Goal: Task Accomplishment & Management: Complete application form

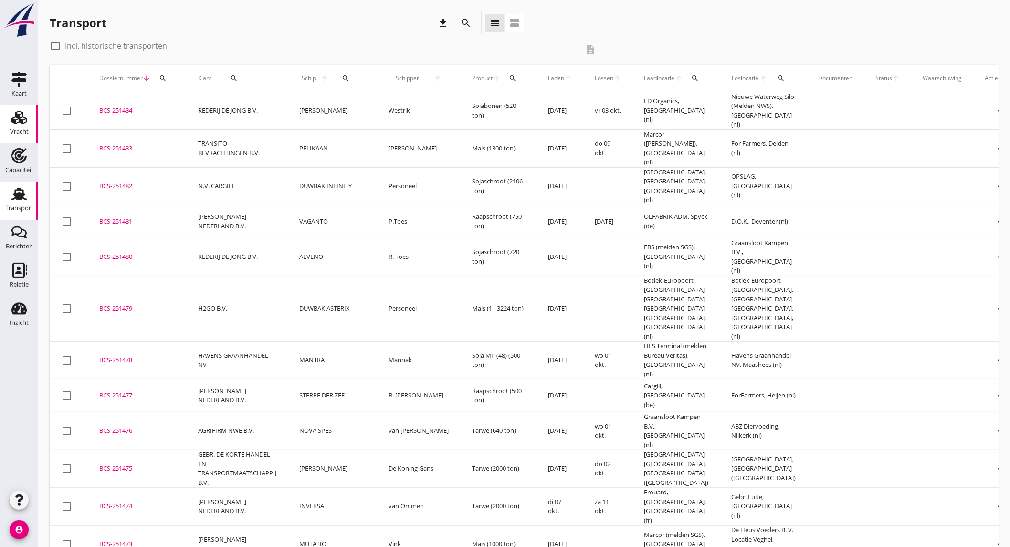
click at [21, 121] on use at bounding box center [18, 117] width 15 height 13
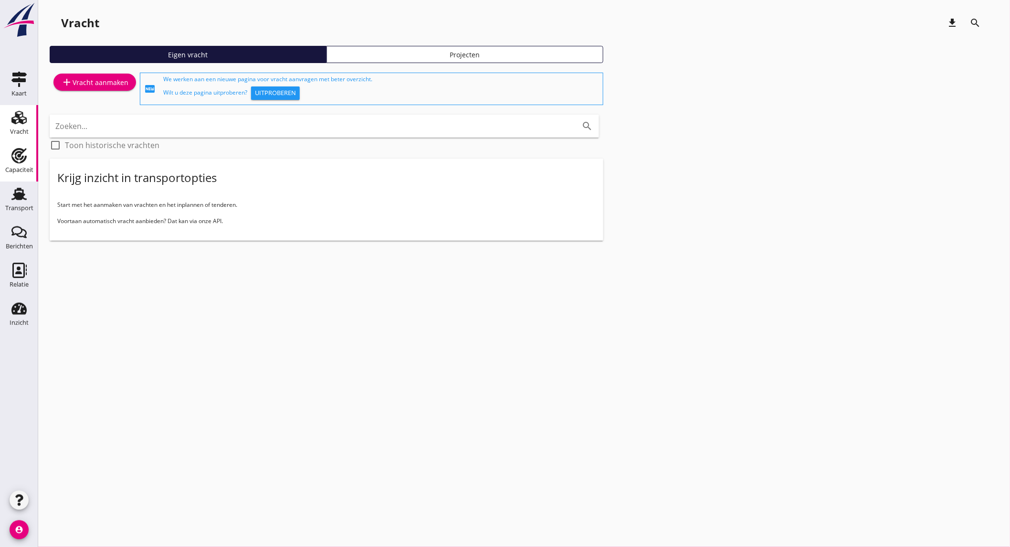
click at [27, 163] on div "Capaciteit" at bounding box center [19, 169] width 28 height 13
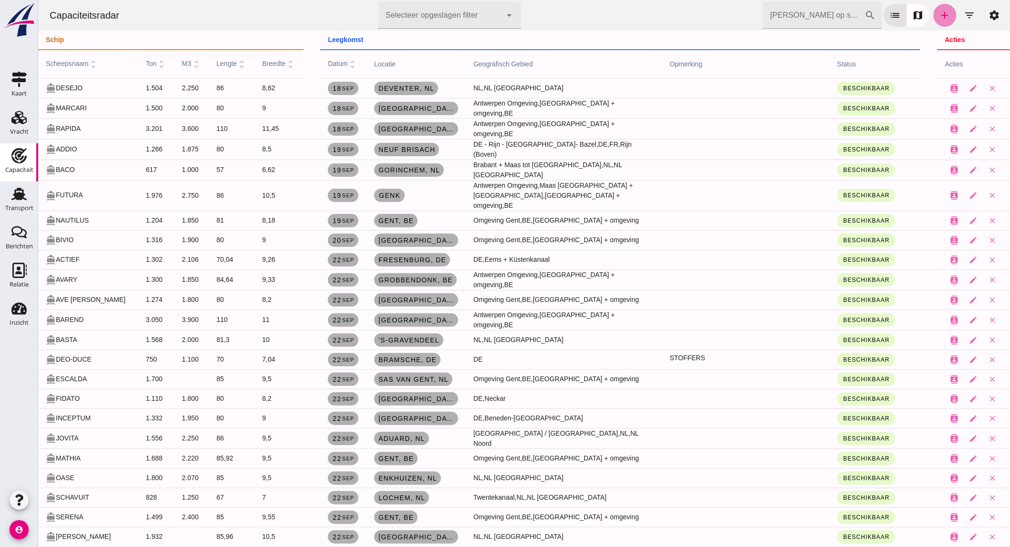
click at [939, 12] on icon "add" at bounding box center [944, 15] width 11 height 11
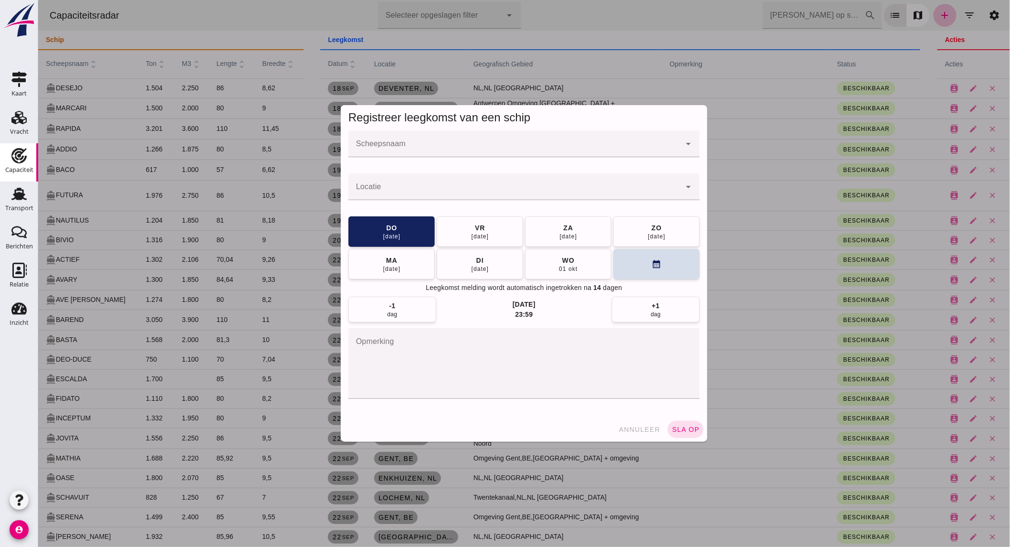
click at [397, 149] on input "Scheepsnaam" at bounding box center [514, 148] width 332 height 11
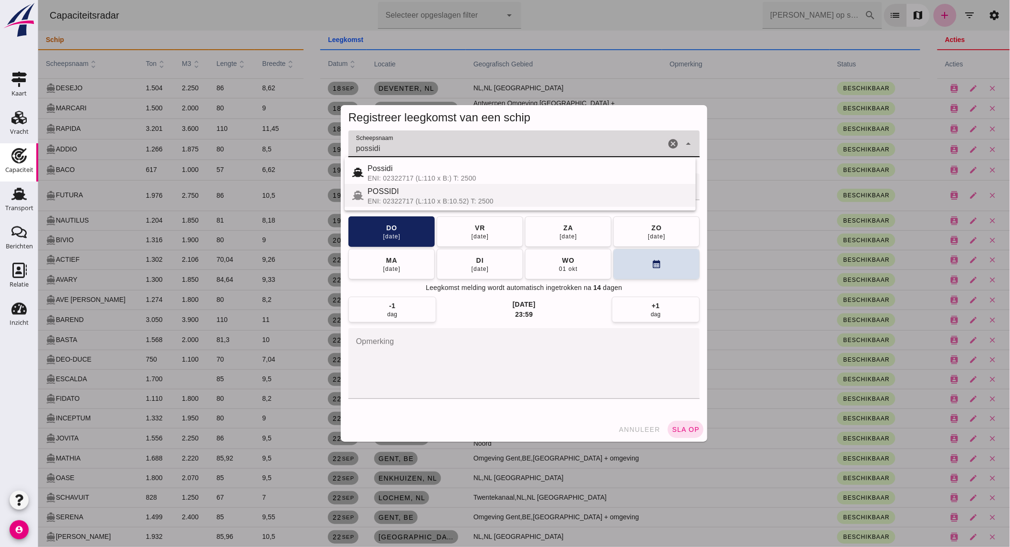
click at [417, 191] on div "POSSIDI" at bounding box center [527, 191] width 321 height 11
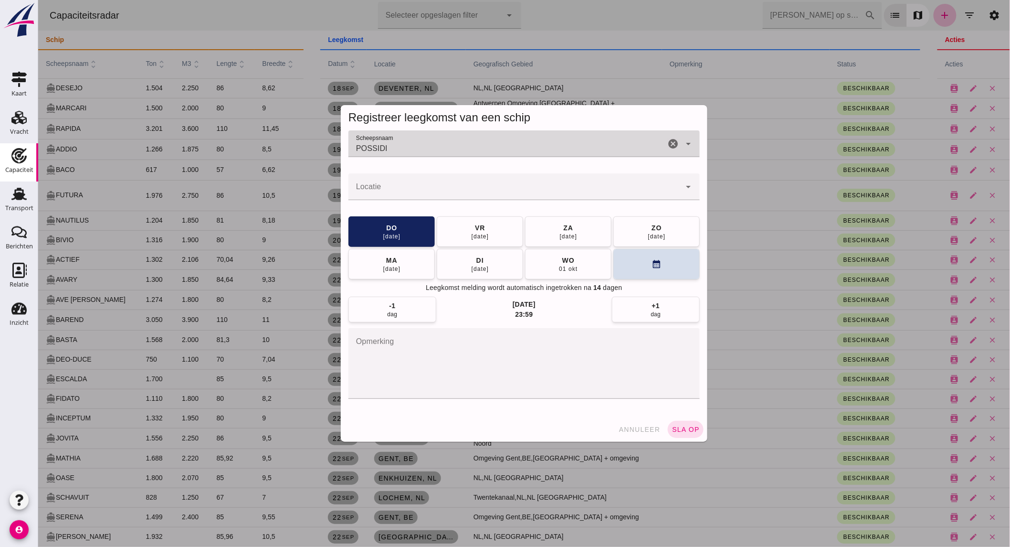
type input "POSSIDI"
click at [418, 191] on input "Locatie" at bounding box center [514, 191] width 332 height 11
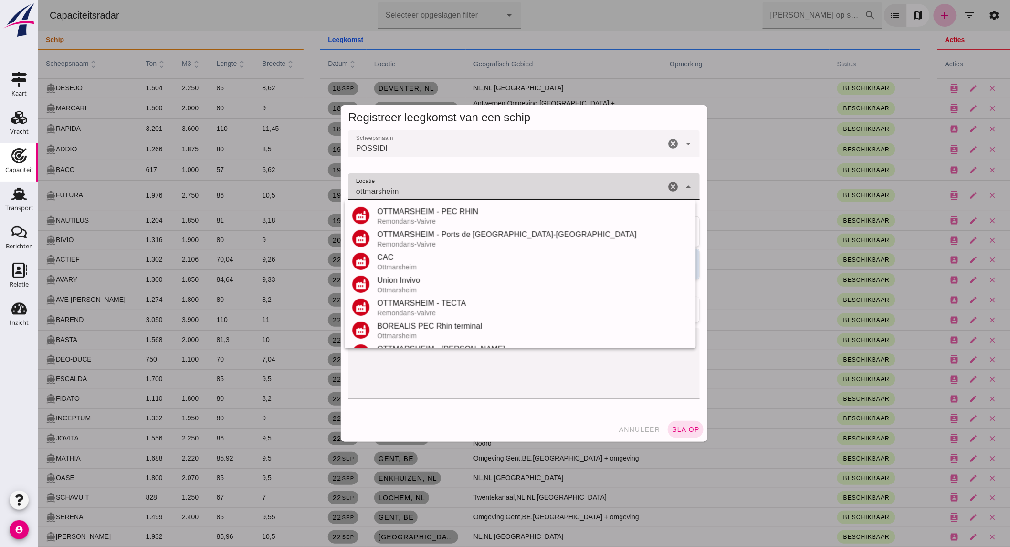
scroll to position [135, 0]
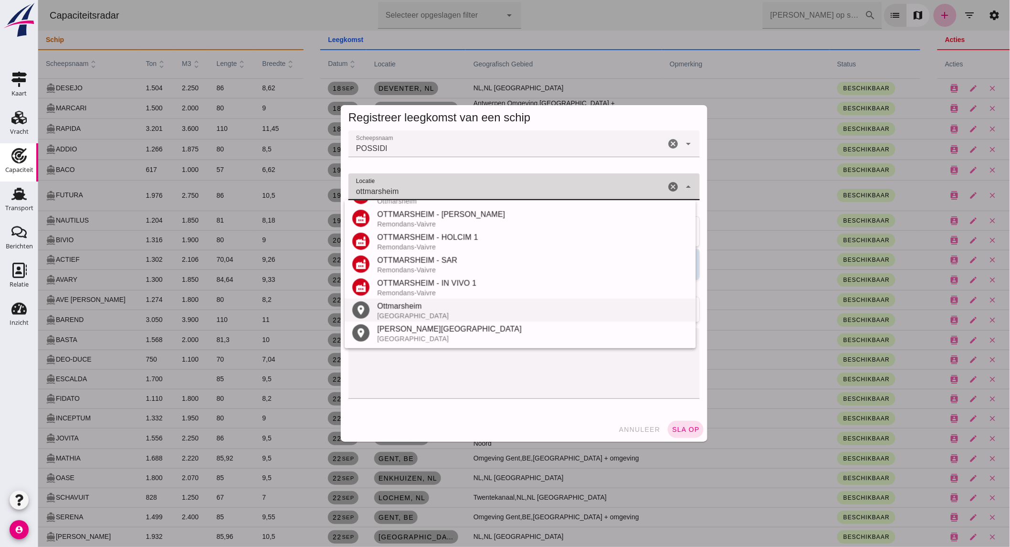
click at [439, 304] on div "Ottmarsheim" at bounding box center [532, 305] width 311 height 11
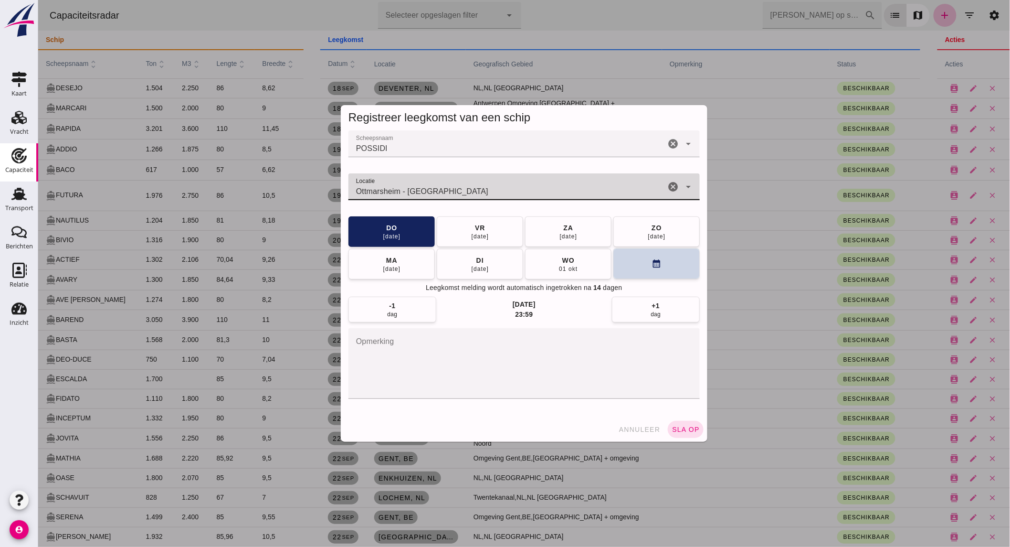
type input "Ottmarsheim - [GEOGRAPHIC_DATA]"
click at [651, 266] on icon "calendar_month" at bounding box center [656, 264] width 10 height 10
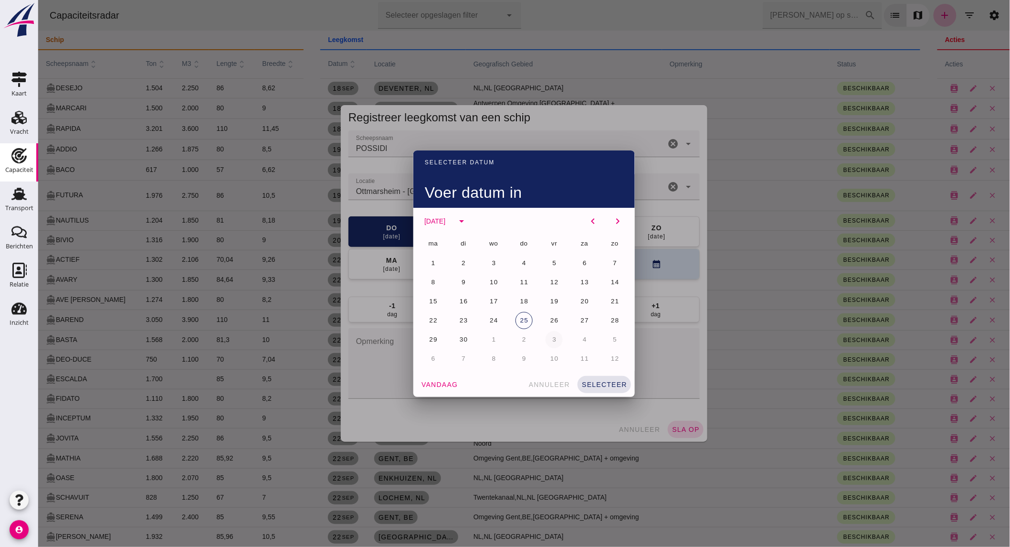
click at [551, 338] on span "3" at bounding box center [553, 339] width 5 height 7
click at [593, 379] on button "selecteer" at bounding box center [603, 384] width 53 height 17
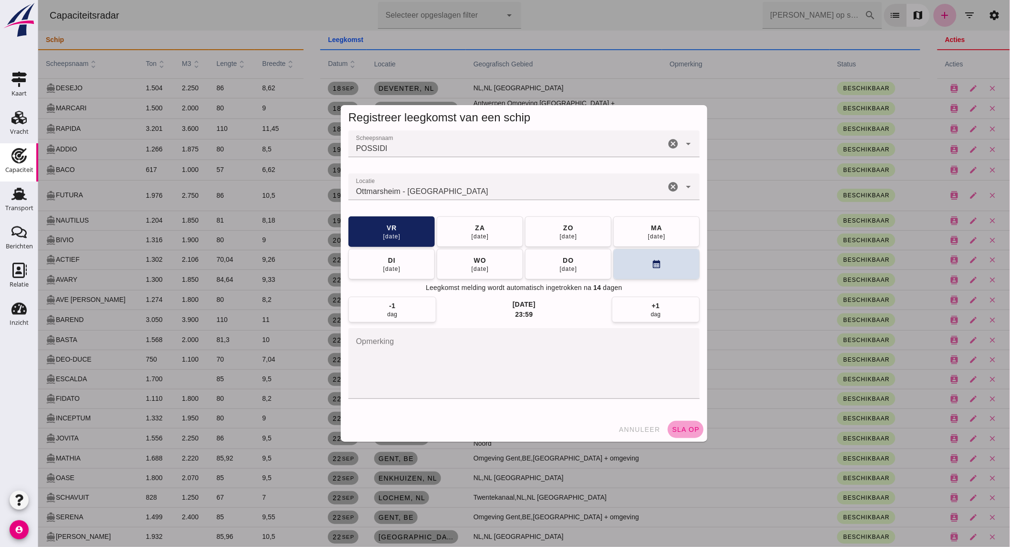
click at [689, 432] on span "sla op" at bounding box center [685, 429] width 28 height 8
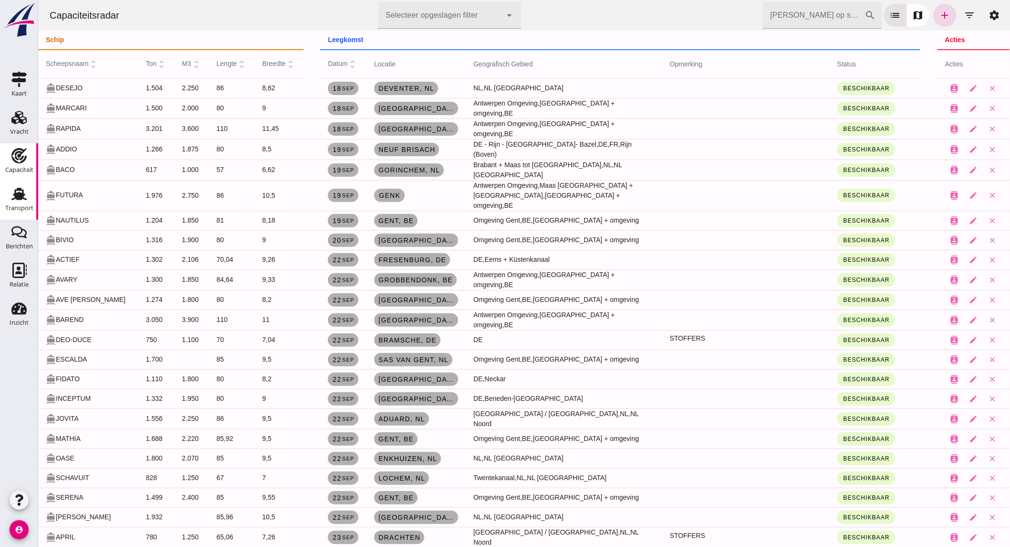
click at [16, 200] on icon "Transport" at bounding box center [18, 193] width 15 height 15
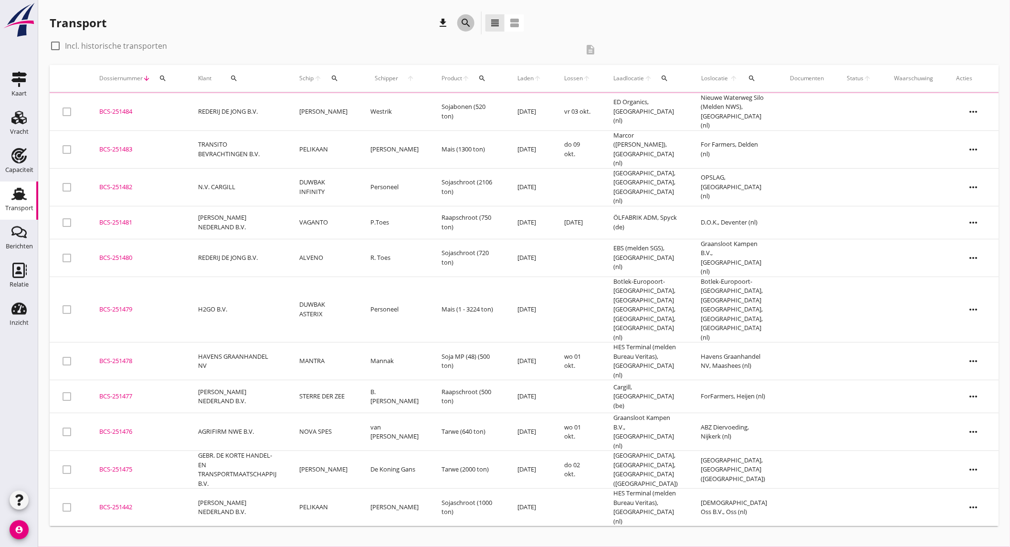
click at [459, 25] on div "search" at bounding box center [465, 22] width 17 height 11
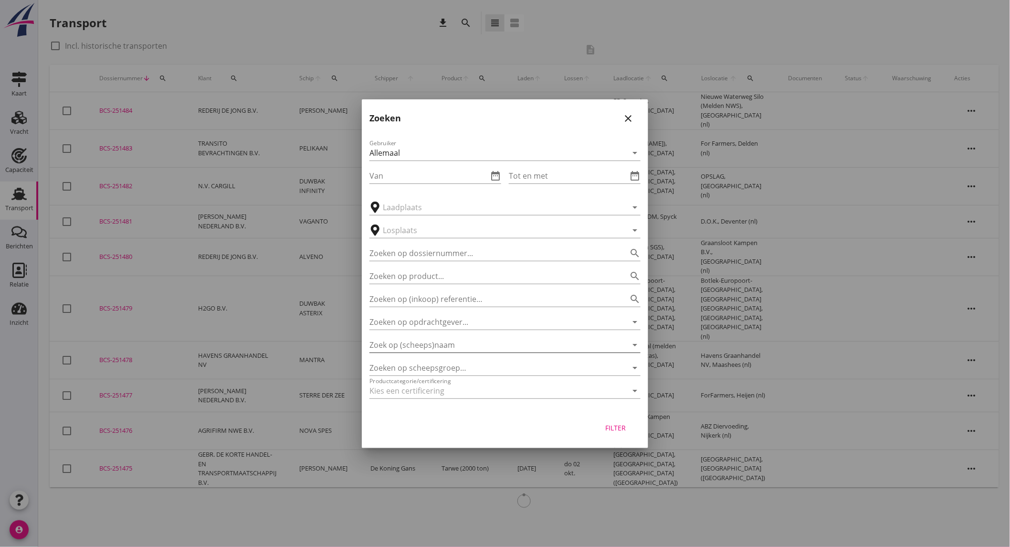
click at [456, 346] on input "Zoek op (scheeps)naam" at bounding box center [492, 344] width 244 height 15
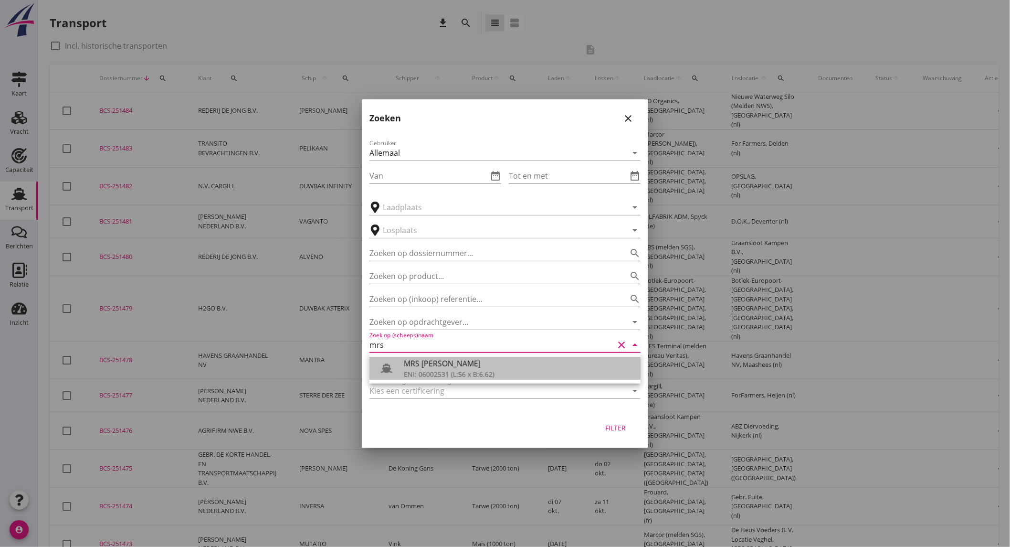
click at [398, 360] on div at bounding box center [390, 368] width 27 height 19
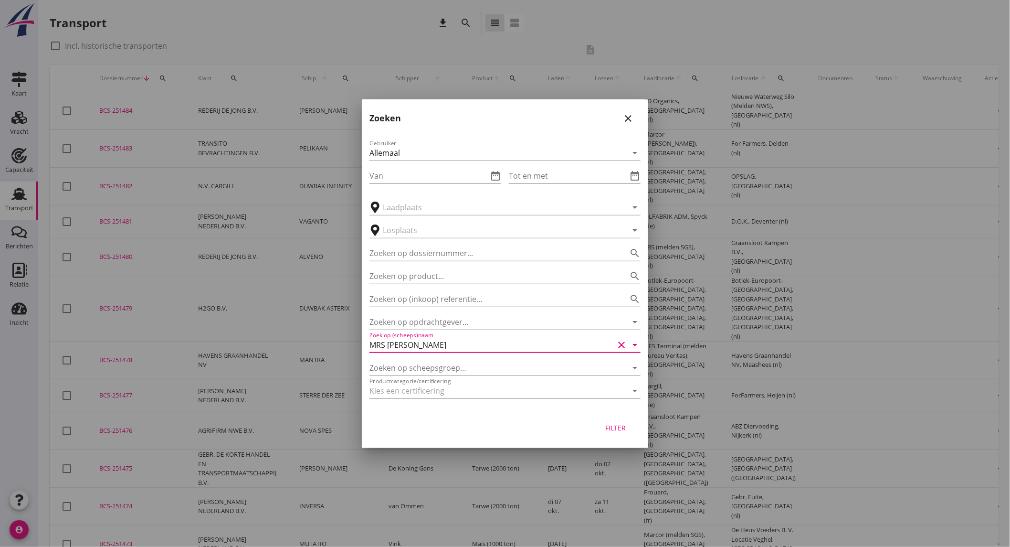
click at [628, 430] on div "Filter" at bounding box center [616, 428] width 27 height 10
type input "MRS [PERSON_NAME]"
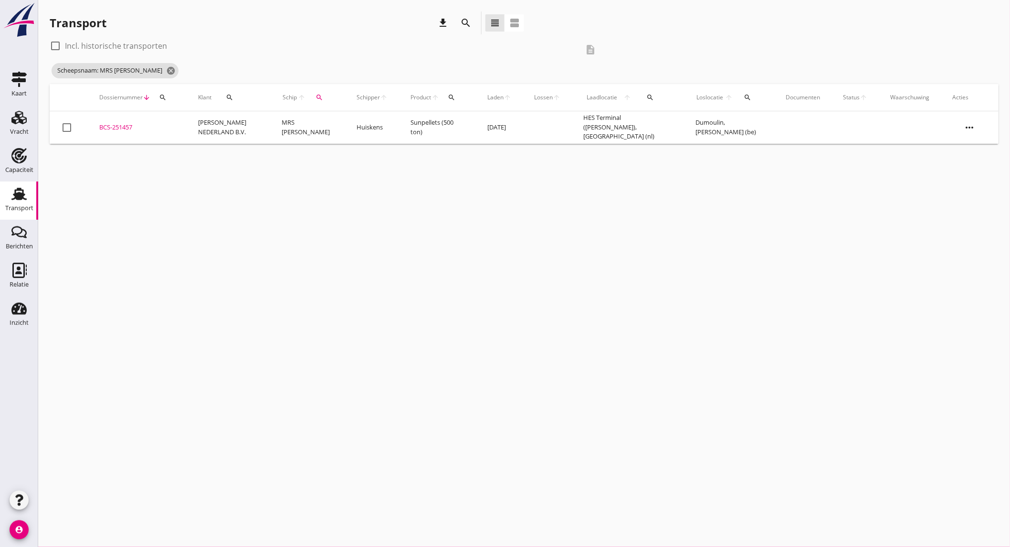
click at [227, 132] on td "[PERSON_NAME] NEDERLAND B.V." at bounding box center [229, 127] width 84 height 32
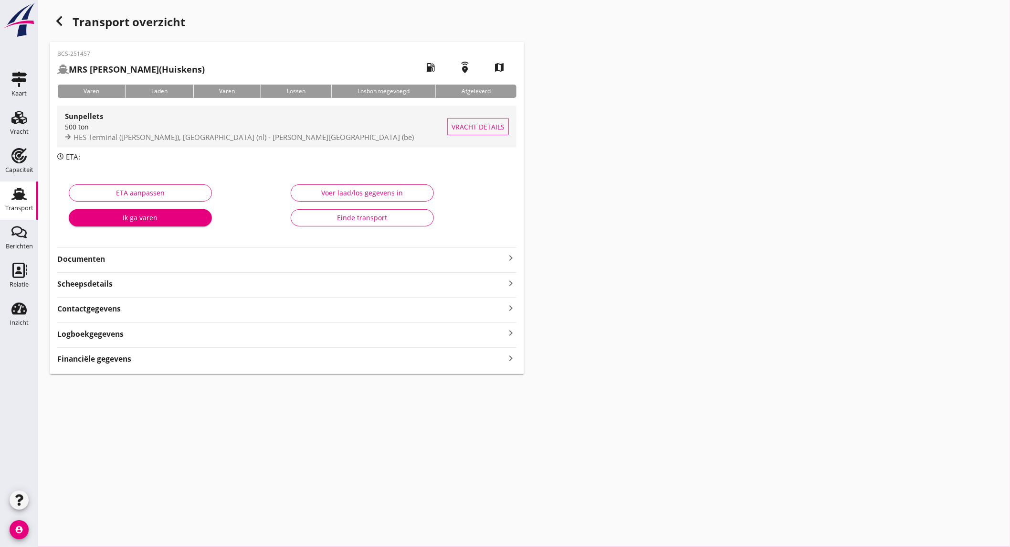
click at [209, 123] on div "500 ton" at bounding box center [256, 127] width 382 height 10
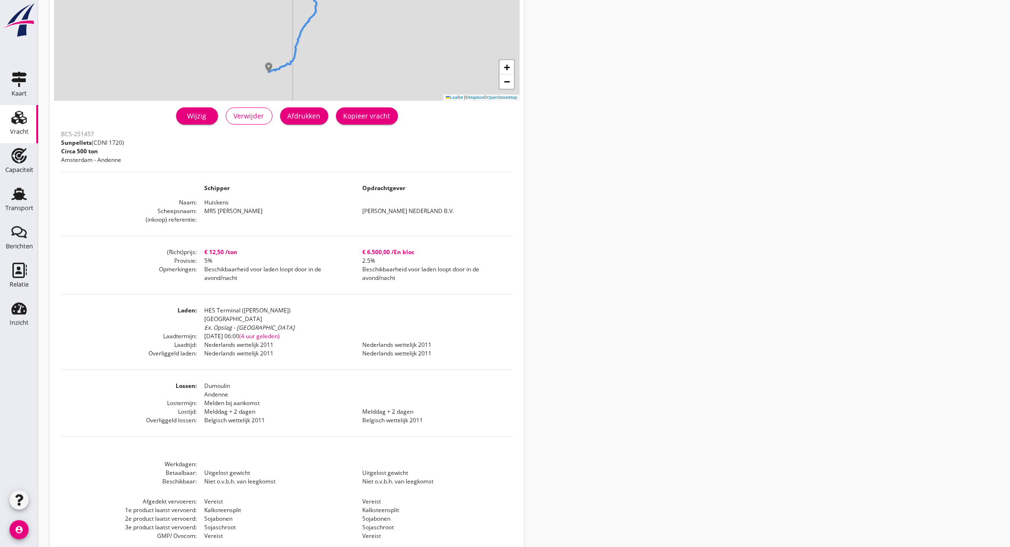
scroll to position [187, 0]
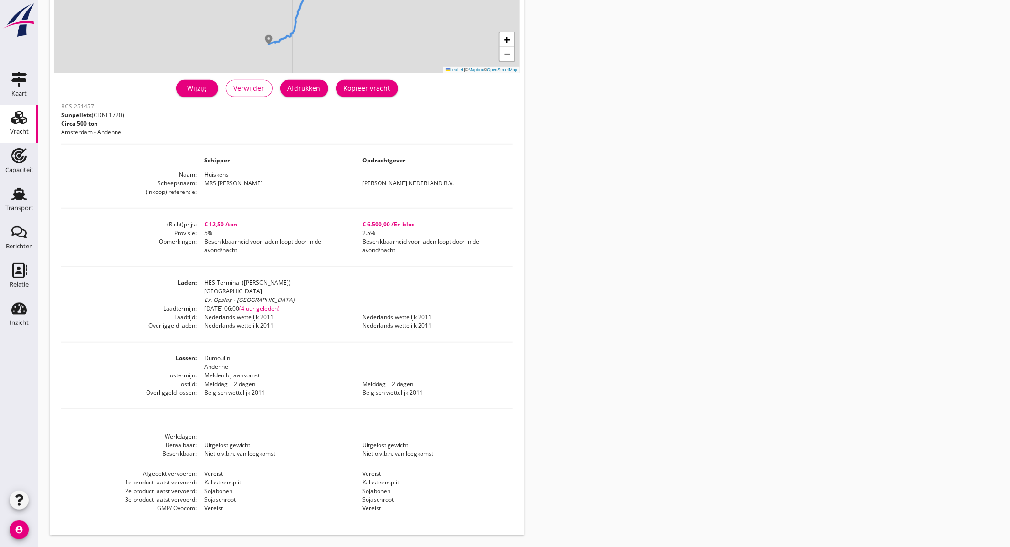
drag, startPoint x: 310, startPoint y: 130, endPoint x: 398, endPoint y: 519, distance: 398.5
click at [398, 519] on div "BCS-251457 Sunpellets (CDNI 1720) Circa 500 ton [GEOGRAPHIC_DATA] - Andenne Sch…" at bounding box center [287, 312] width 452 height 424
click at [573, 383] on div "Vracht details + − Leaflet | © Mapbox © OpenStreetMap warning Het transport hee…" at bounding box center [524, 179] width 972 height 733
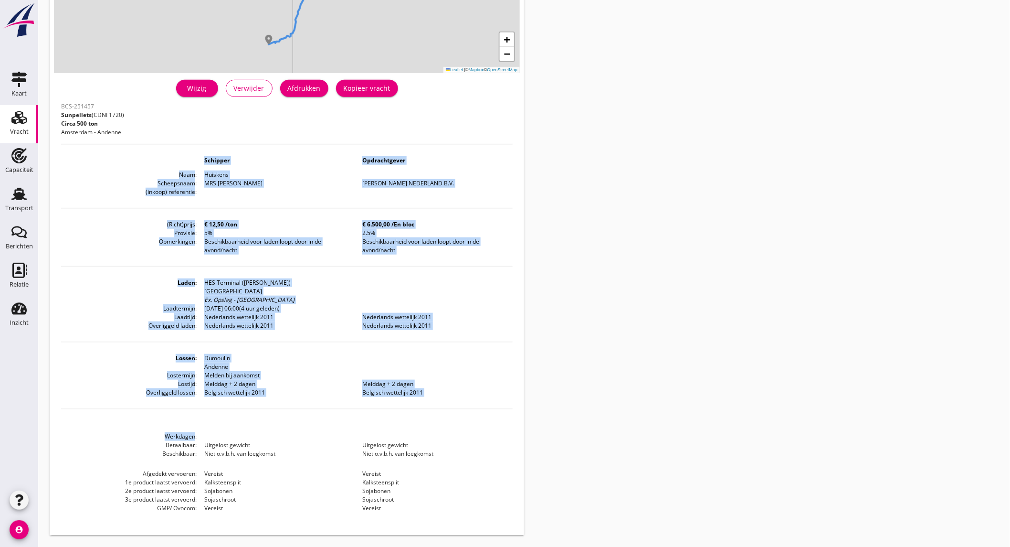
drag, startPoint x: 218, startPoint y: 375, endPoint x: 382, endPoint y: 510, distance: 212.4
click at [382, 510] on div "BCS-251457 Sunpellets (CDNI 1720) Circa 500 ton [GEOGRAPHIC_DATA] - Andenne Sch…" at bounding box center [287, 312] width 452 height 424
click at [327, 307] on dd "[DATE] 06:00 (4 uur geleden)" at bounding box center [355, 308] width 316 height 9
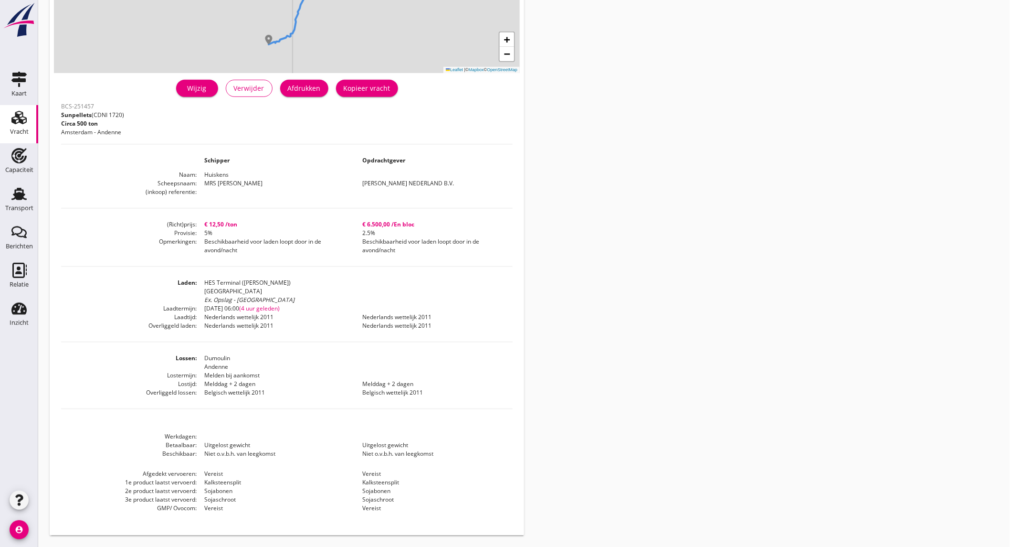
scroll to position [27, 0]
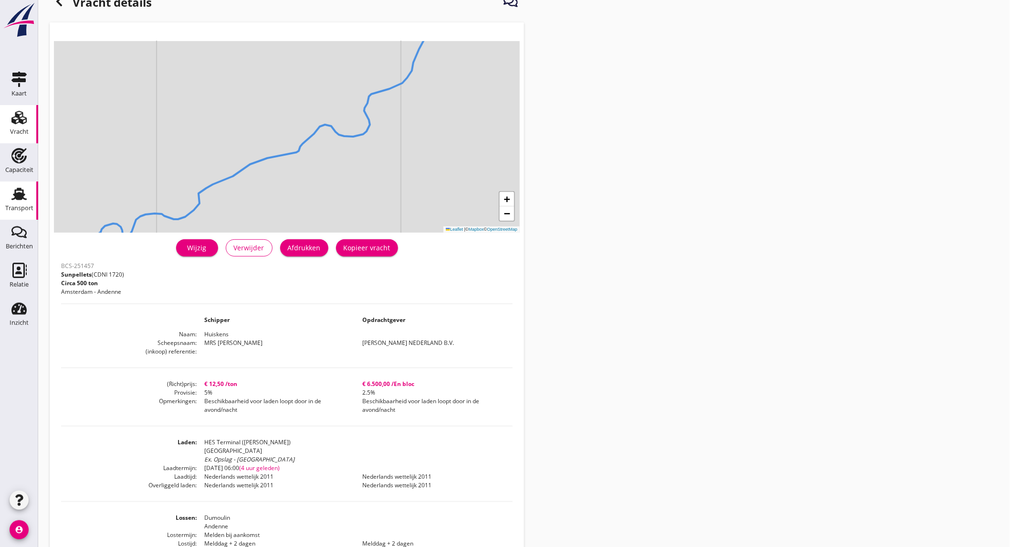
click at [24, 187] on icon "Transport" at bounding box center [18, 193] width 15 height 15
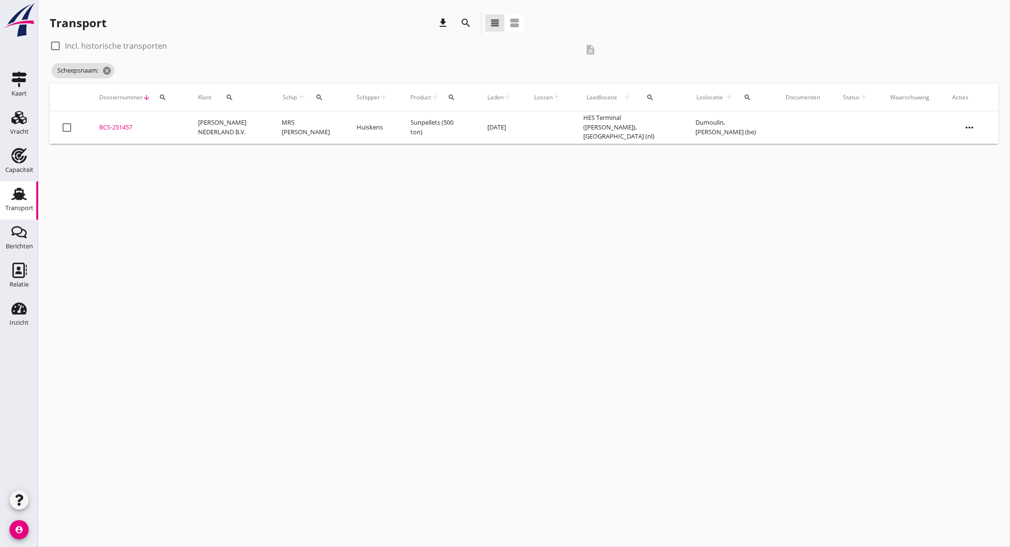
click at [469, 21] on icon "search" at bounding box center [465, 22] width 11 height 11
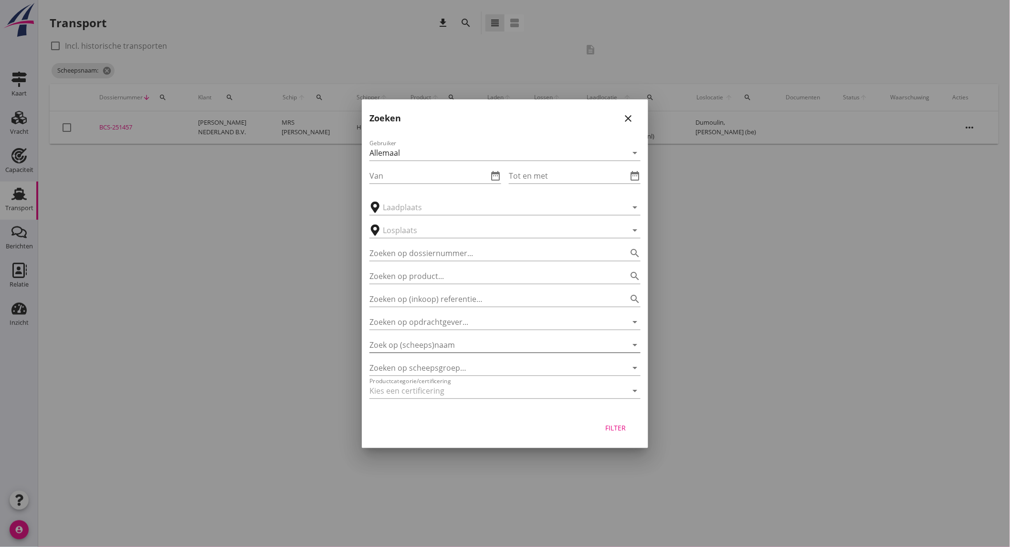
click at [456, 350] on input "Zoek op (scheeps)naam" at bounding box center [492, 344] width 244 height 15
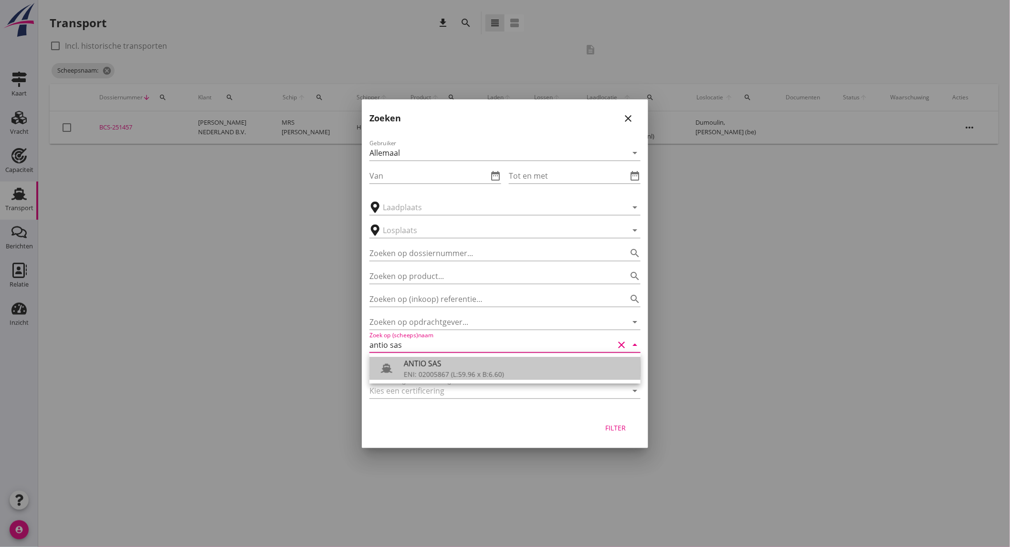
drag, startPoint x: 446, startPoint y: 362, endPoint x: 545, endPoint y: 411, distance: 110.2
click at [450, 364] on div "ANTIO SAS" at bounding box center [518, 363] width 229 height 11
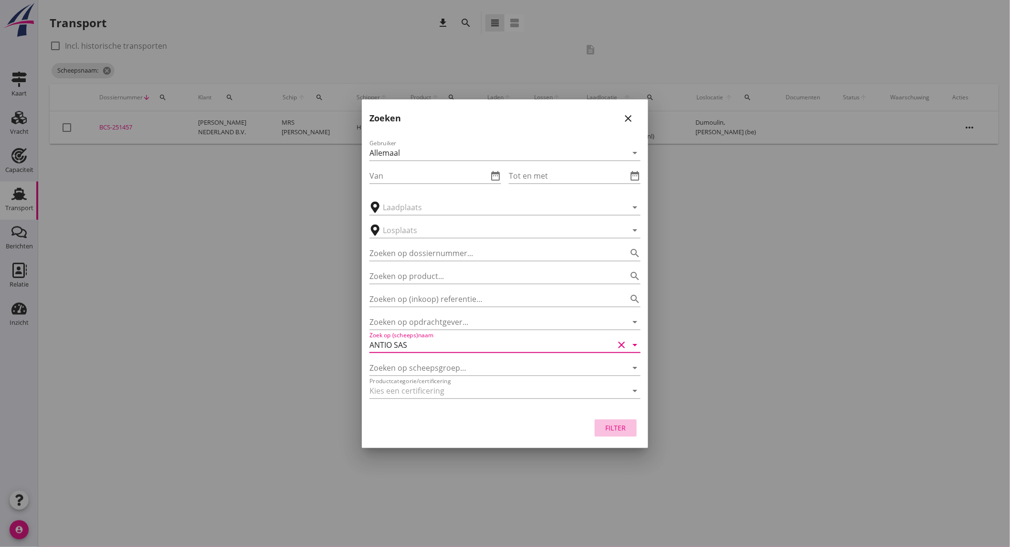
click at [629, 425] on div "Filter" at bounding box center [616, 428] width 27 height 10
type input "ANTIO SAS"
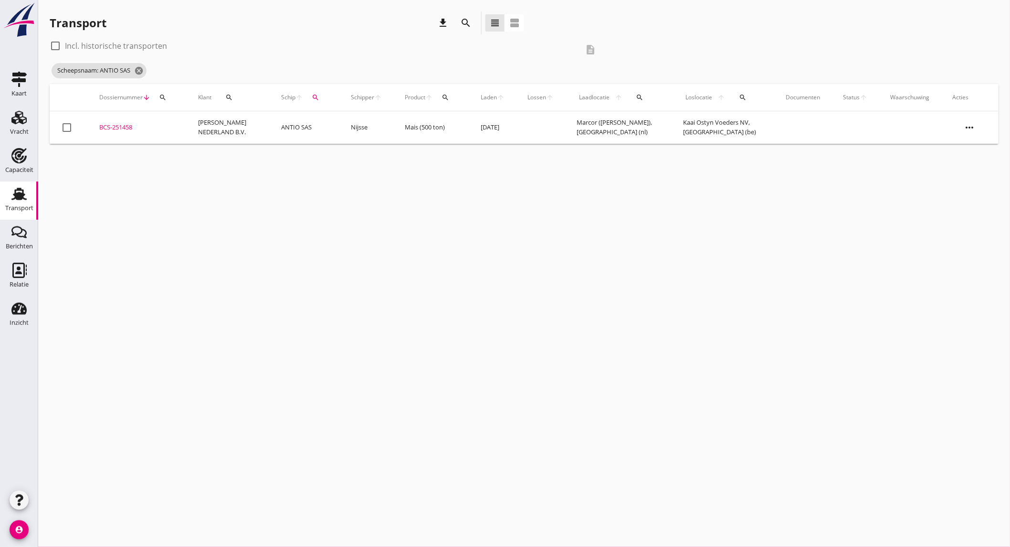
click at [230, 117] on td "[PERSON_NAME] NEDERLAND B.V." at bounding box center [228, 127] width 83 height 32
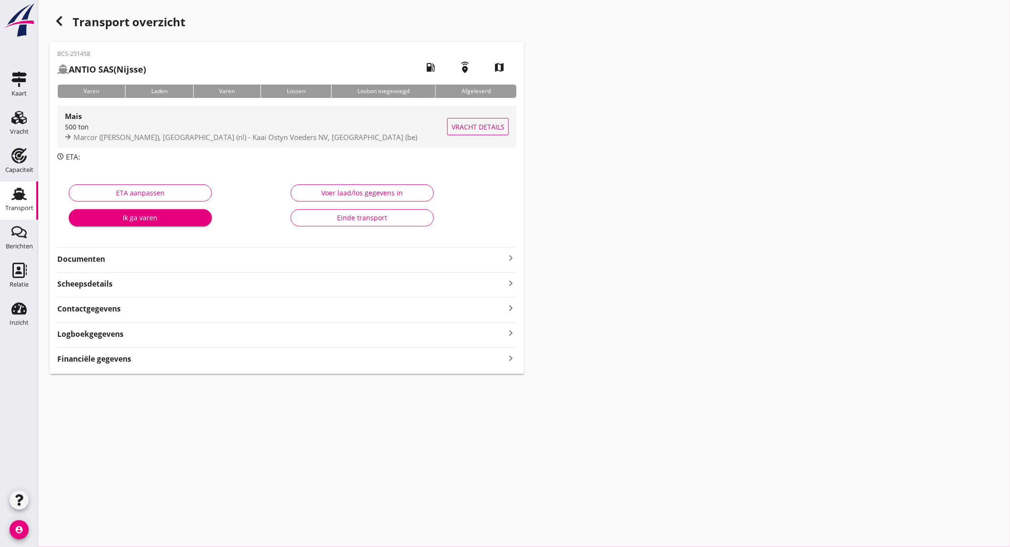
click at [247, 121] on div "Mais" at bounding box center [256, 115] width 382 height 11
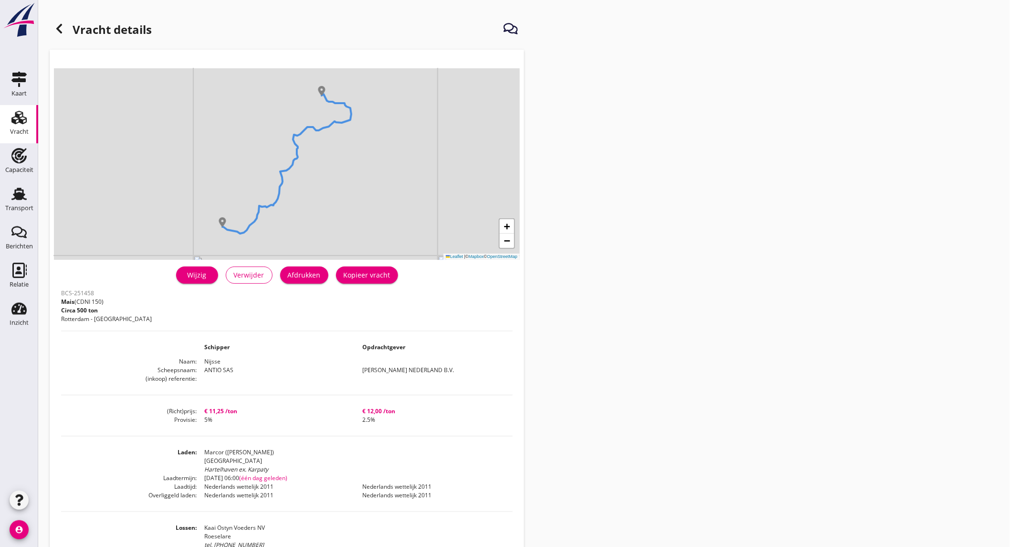
click at [55, 27] on icon at bounding box center [58, 28] width 11 height 11
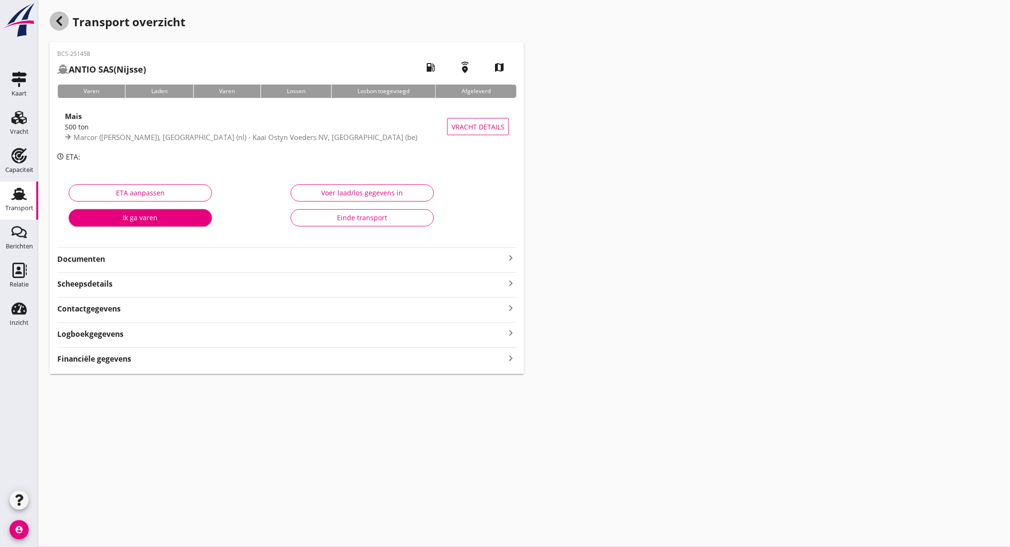
click at [61, 17] on use "button" at bounding box center [59, 21] width 6 height 10
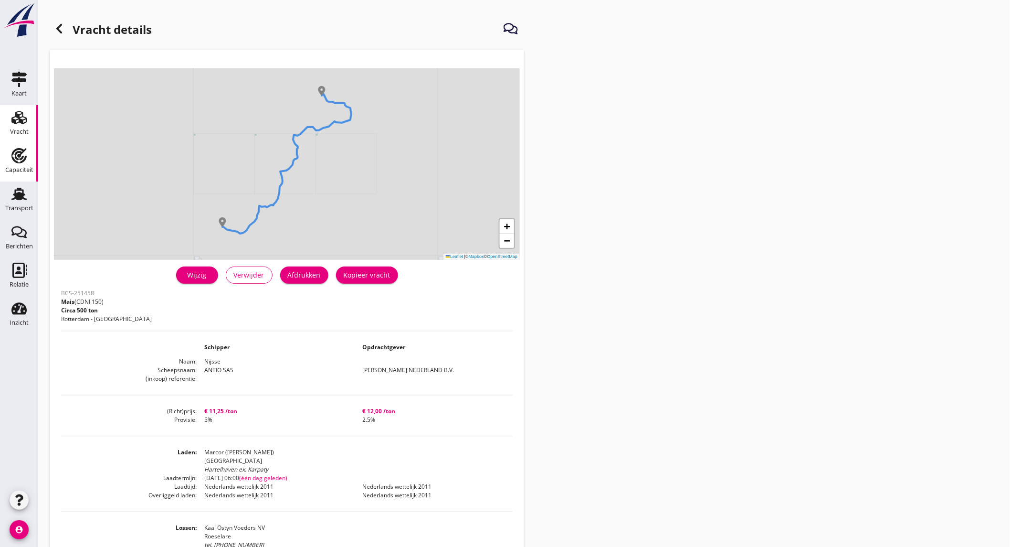
click at [25, 168] on div "Capaciteit" at bounding box center [19, 170] width 28 height 6
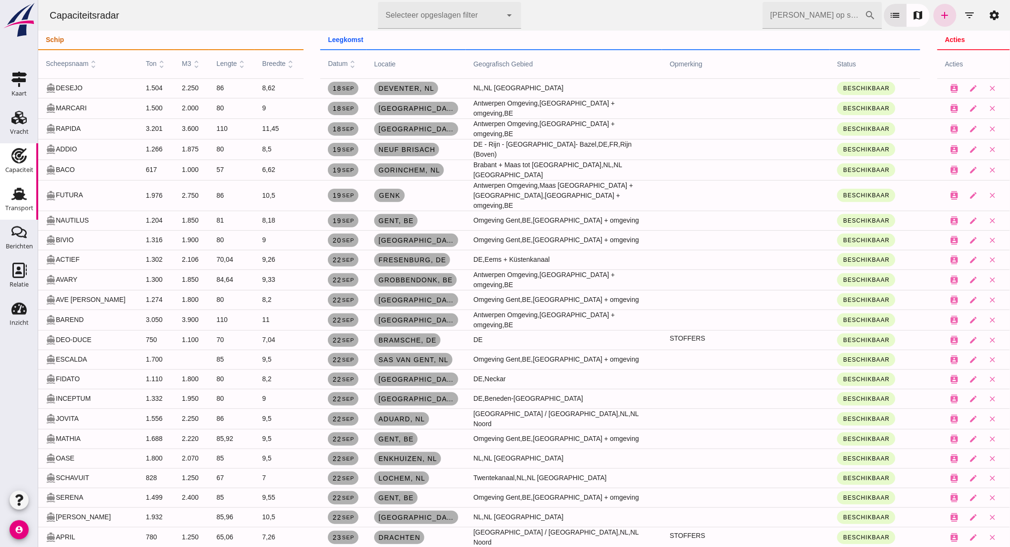
click at [24, 198] on icon "Transport" at bounding box center [18, 193] width 15 height 15
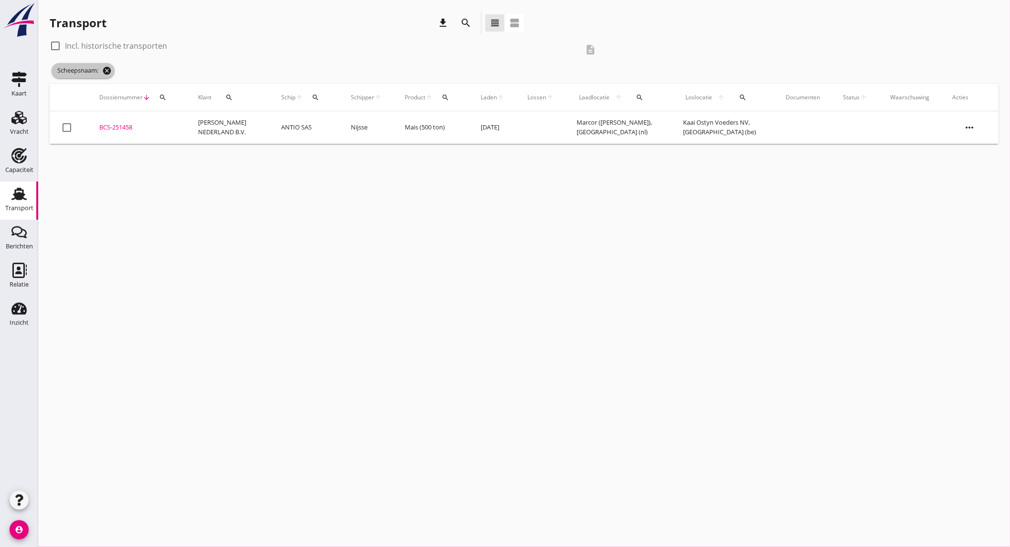
click at [106, 66] on icon "cancel" at bounding box center [107, 71] width 10 height 10
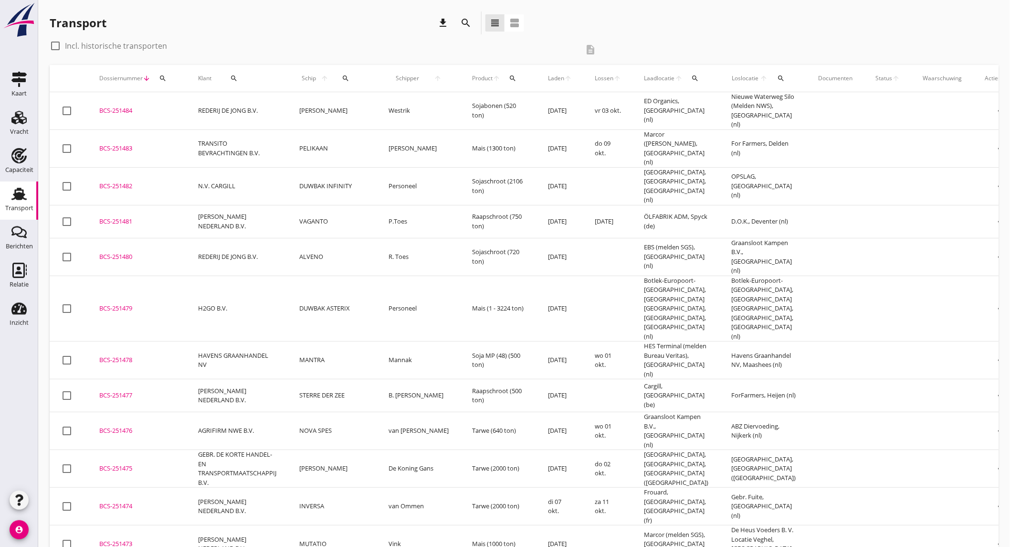
click at [288, 525] on td "[PERSON_NAME] NEDERLAND B.V." at bounding box center [237, 544] width 101 height 38
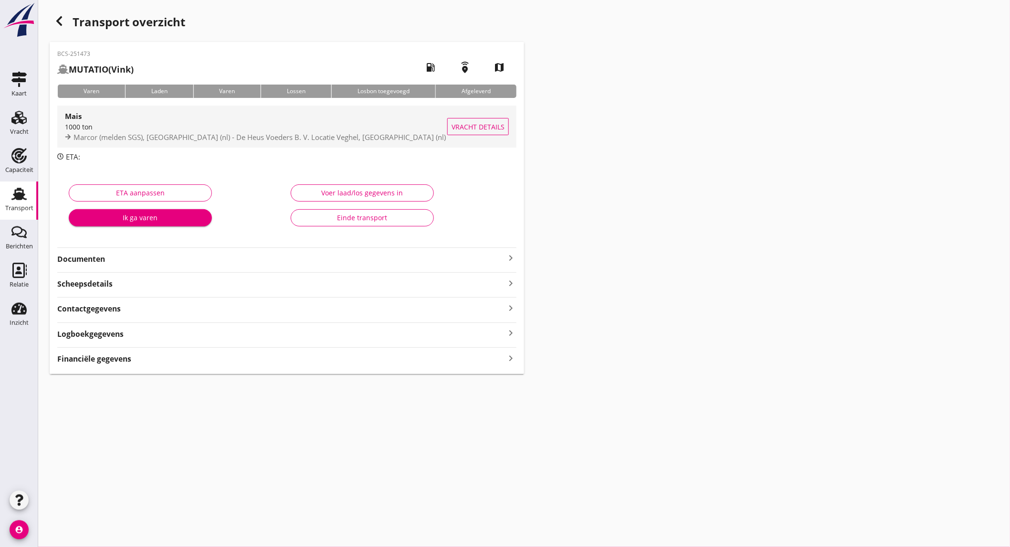
click at [121, 127] on div "1000 ton" at bounding box center [256, 127] width 382 height 10
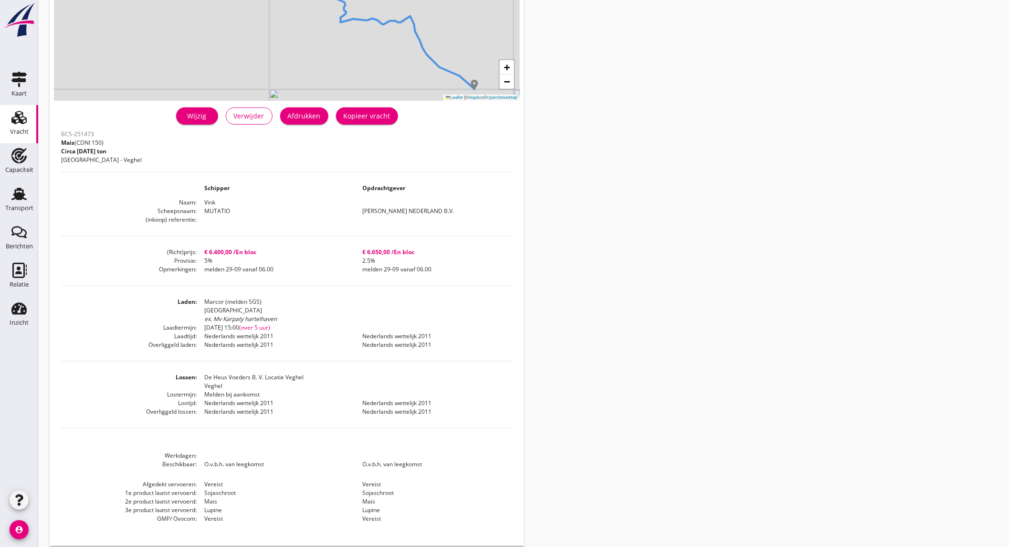
scroll to position [169, 0]
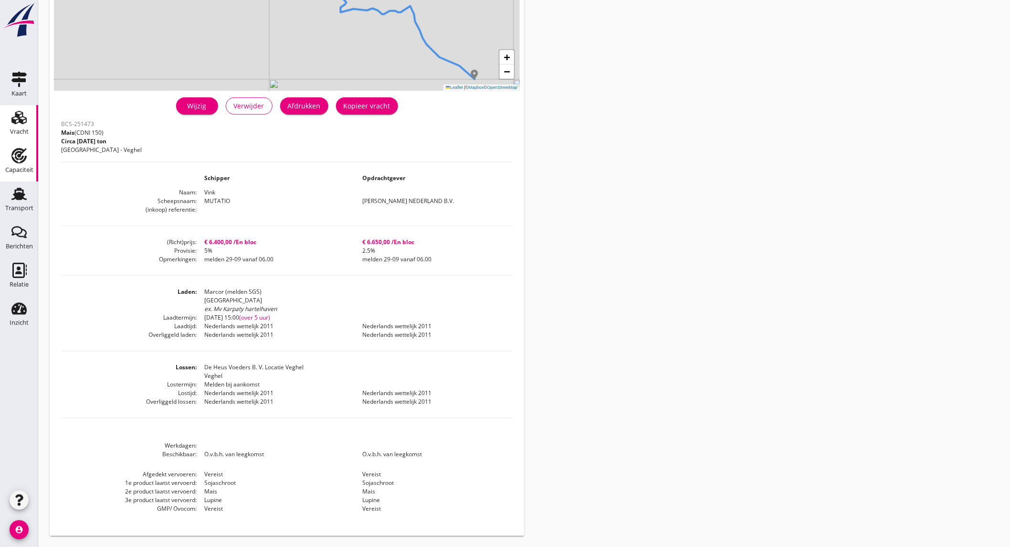
click at [29, 174] on div "Capaciteit" at bounding box center [19, 169] width 28 height 13
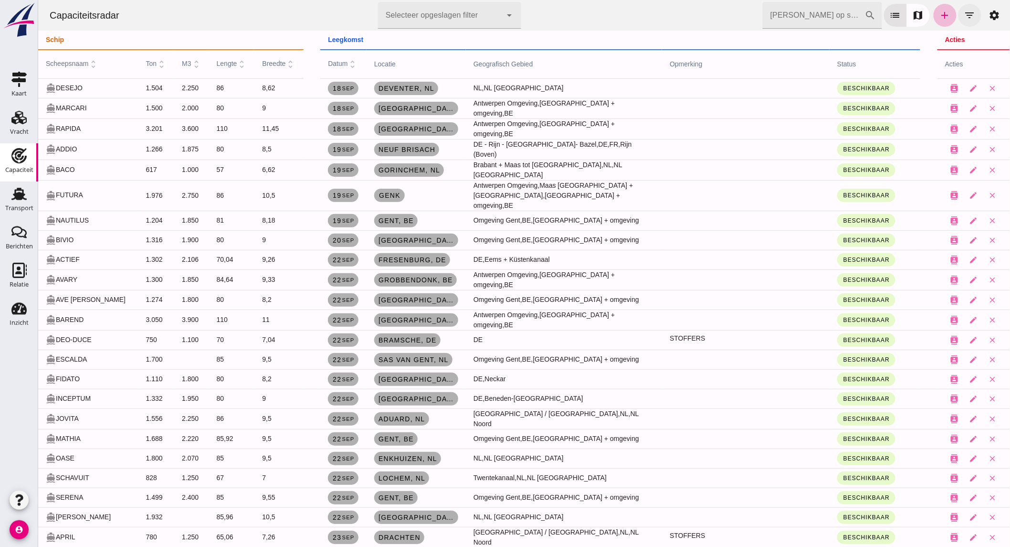
click at [958, 10] on button "filter_list" at bounding box center [969, 15] width 23 height 23
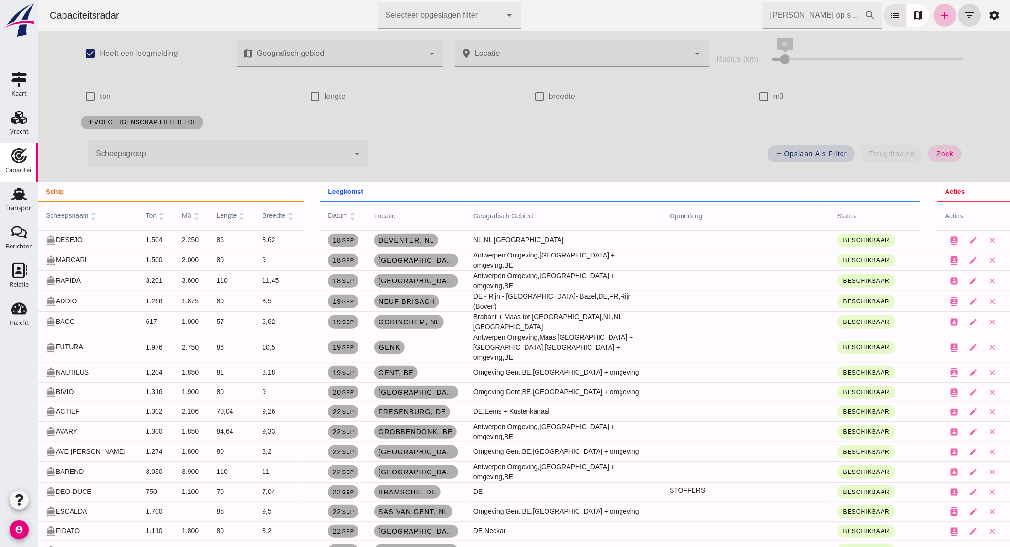
click at [99, 95] on label "ton" at bounding box center [104, 96] width 11 height 27
click at [97, 95] on input "ton" at bounding box center [89, 96] width 19 height 19
checkbox input "true"
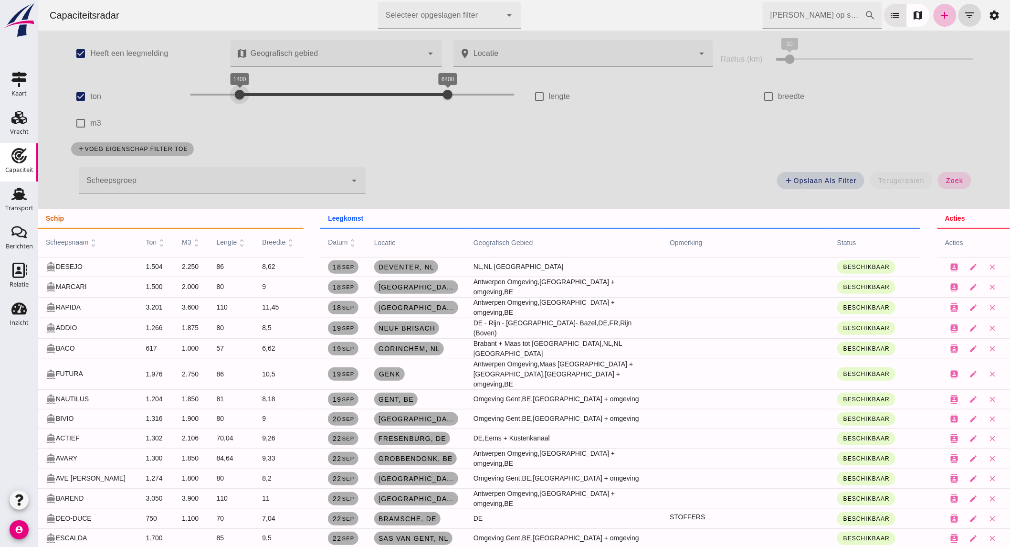
drag, startPoint x: 224, startPoint y: 96, endPoint x: 235, endPoint y: 96, distance: 11.0
click at [235, 96] on div "1400 6400 1400 6400" at bounding box center [352, 94] width 325 height 15
drag, startPoint x: 441, startPoint y: 92, endPoint x: 324, endPoint y: 92, distance: 117.0
click at [324, 92] on div at bounding box center [330, 94] width 19 height 19
drag, startPoint x: 242, startPoint y: 89, endPoint x: 266, endPoint y: 93, distance: 24.6
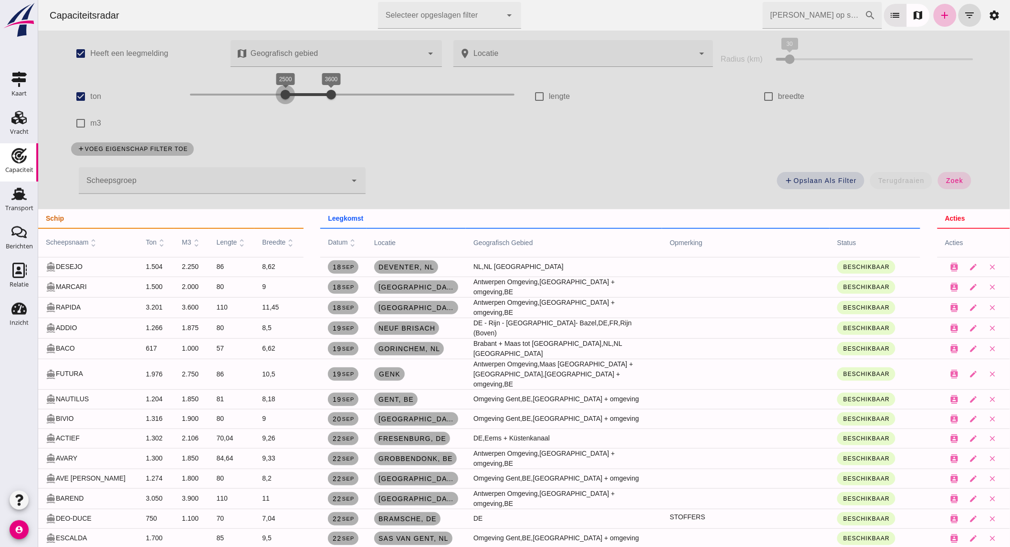
click at [276, 93] on div at bounding box center [285, 94] width 19 height 19
drag, startPoint x: 325, startPoint y: 92, endPoint x: 388, endPoint y: 92, distance: 63.0
click at [388, 92] on div at bounding box center [389, 94] width 19 height 19
click at [951, 174] on button "zoek" at bounding box center [954, 180] width 33 height 17
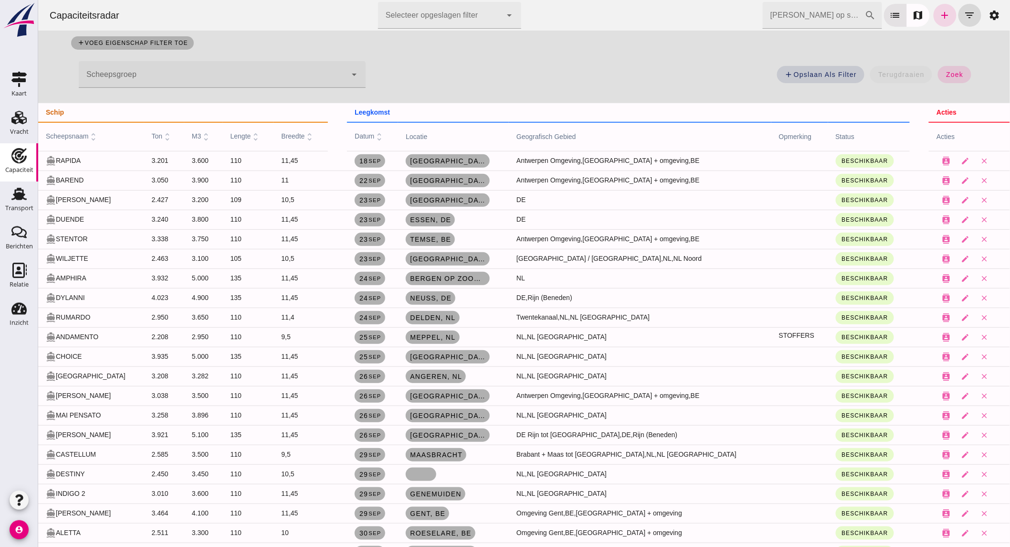
scroll to position [159, 0]
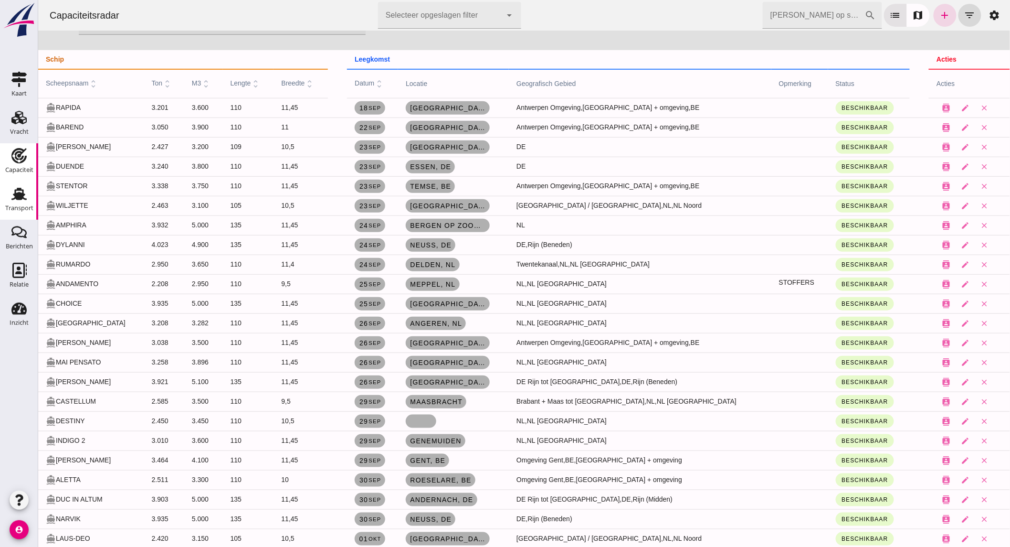
click at [16, 202] on div "Transport" at bounding box center [19, 207] width 28 height 13
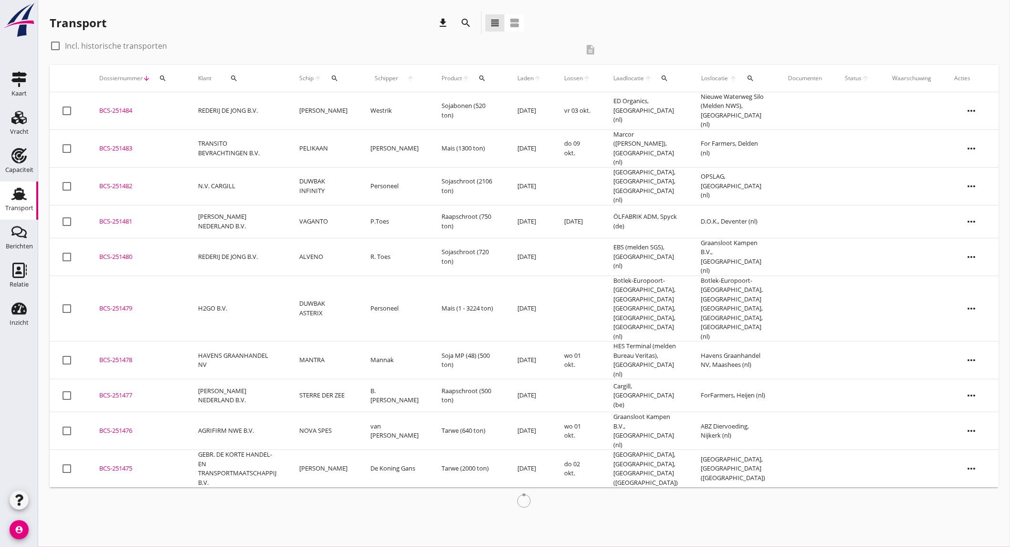
click at [462, 17] on icon "search" at bounding box center [465, 22] width 11 height 11
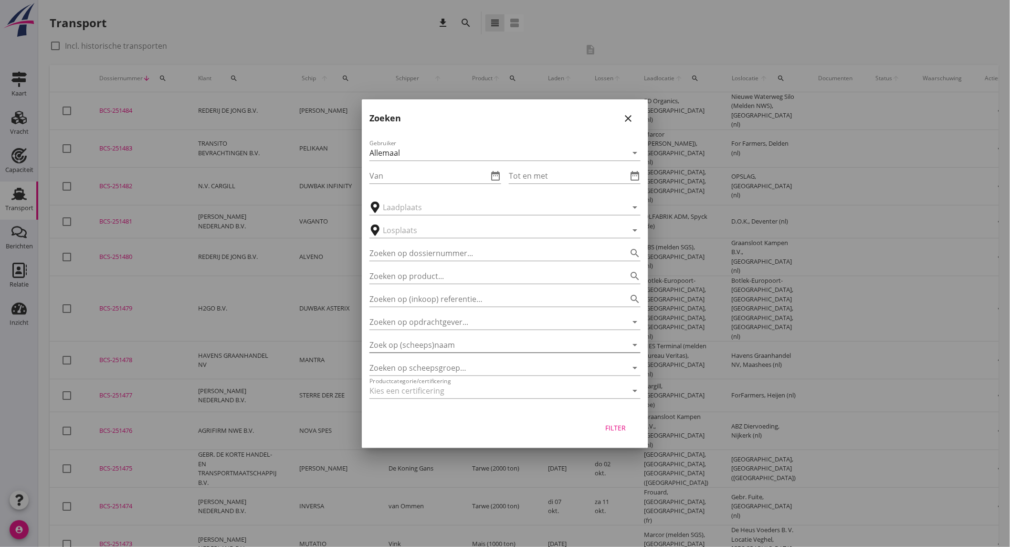
click at [447, 348] on input "Zoek op (scheeps)naam" at bounding box center [492, 344] width 244 height 15
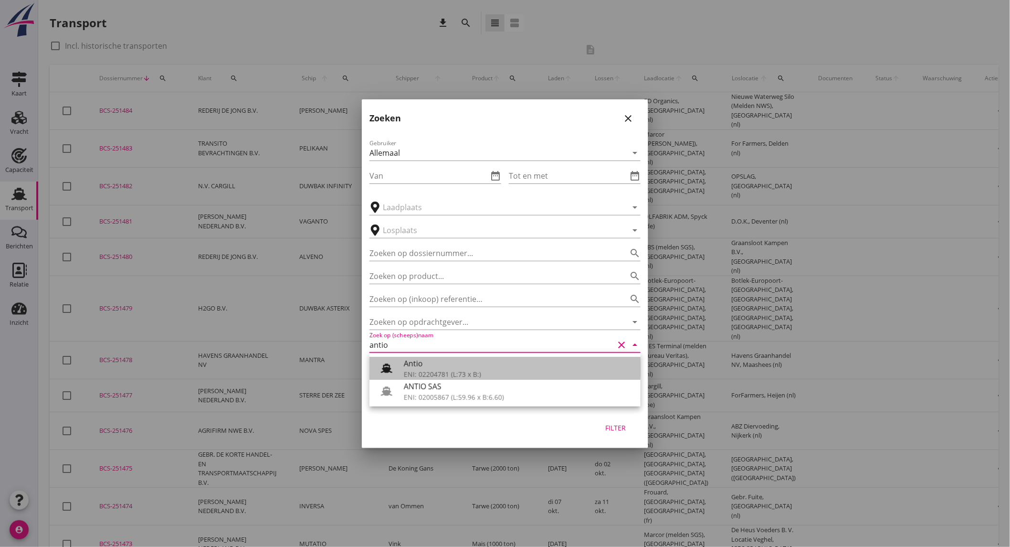
click at [443, 370] on div "ENI: 02204781 (L:73 x B:)" at bounding box center [518, 374] width 229 height 10
type input "Antio"
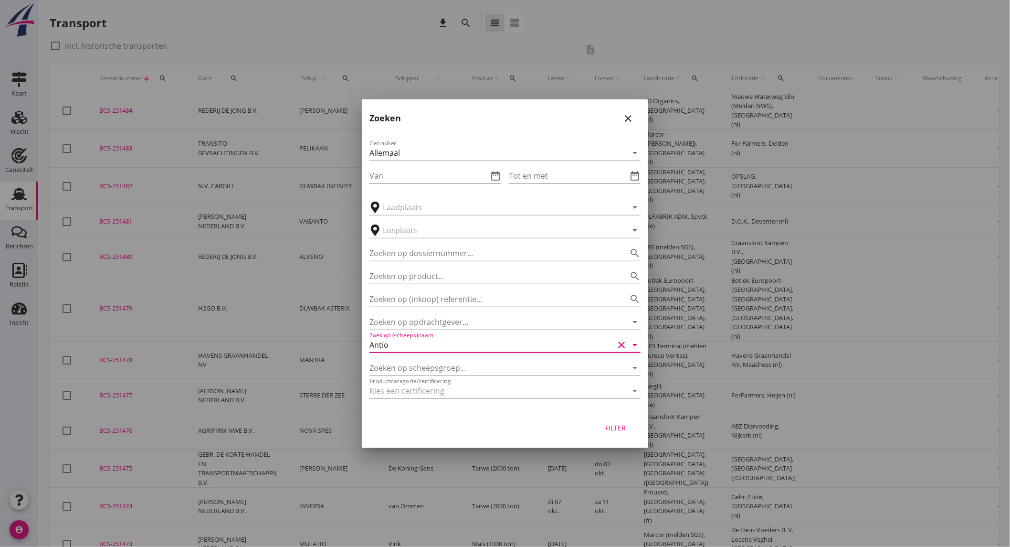
click at [622, 341] on icon "clear" at bounding box center [621, 344] width 11 height 11
click at [522, 398] on div "ENI: 02005867 (L:59.96 x B:6.60)" at bounding box center [518, 397] width 229 height 10
click at [613, 423] on div "Filter" at bounding box center [616, 428] width 27 height 10
type input "ANTIO SAS"
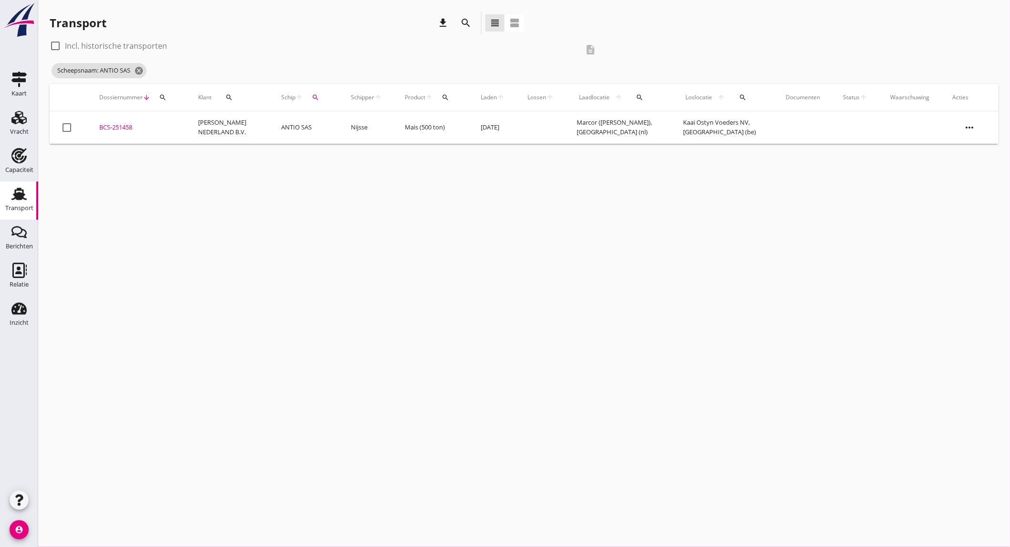
click at [220, 134] on td "[PERSON_NAME] NEDERLAND B.V." at bounding box center [228, 127] width 83 height 32
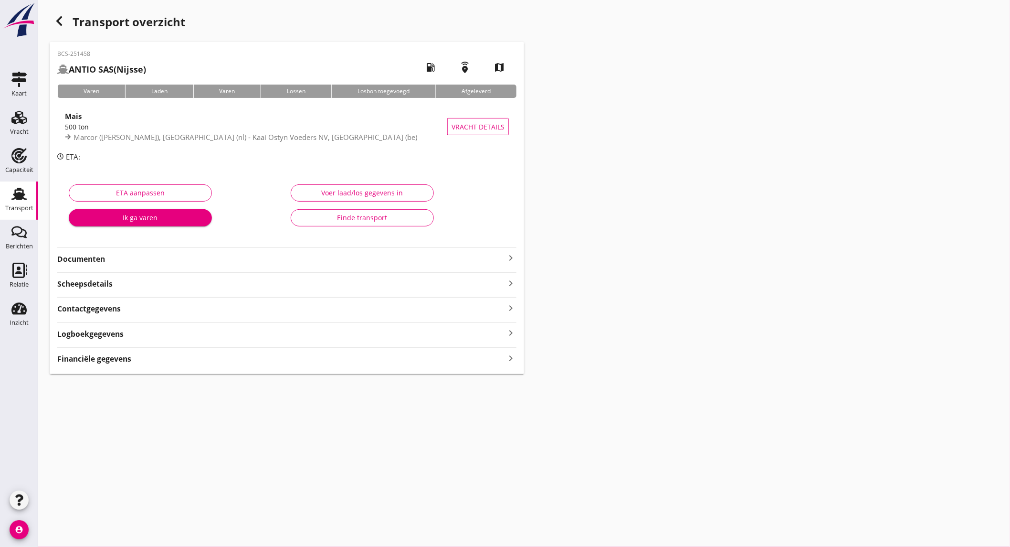
click at [49, 18] on div "Transport overzicht BCS-251458 ANTIO SAS (Nijsse) local_gas_station emergency_s…" at bounding box center [524, 192] width 972 height 385
click at [53, 21] on div "button" at bounding box center [59, 20] width 19 height 19
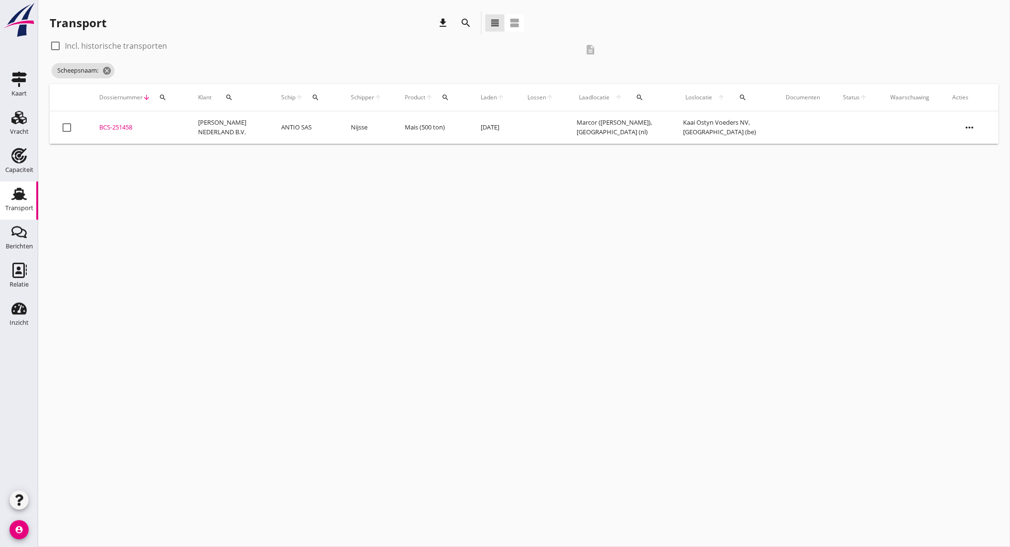
click at [111, 42] on label "Incl. historische transporten" at bounding box center [116, 46] width 102 height 10
checkbox input "true"
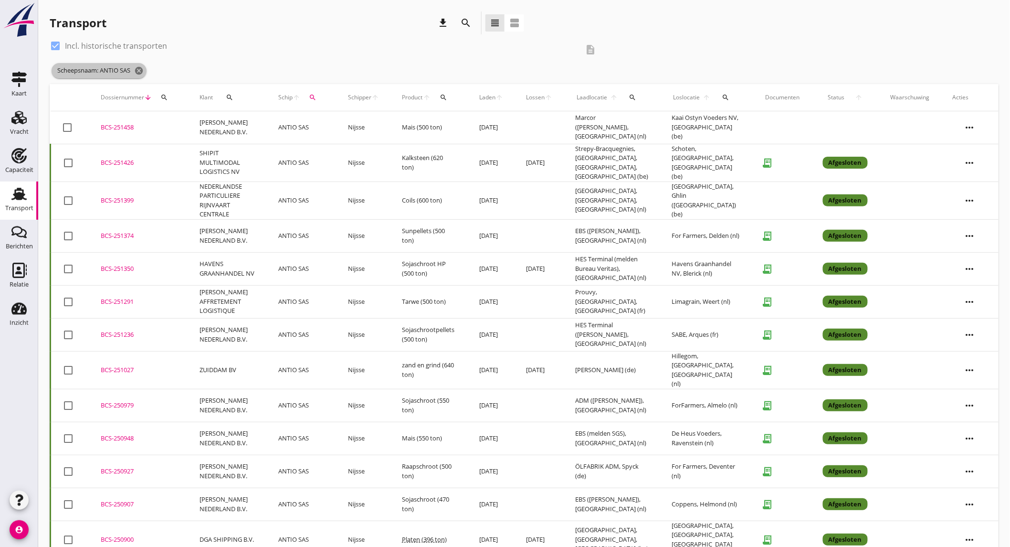
drag, startPoint x: 140, startPoint y: 68, endPoint x: 105, endPoint y: 155, distance: 94.3
click at [140, 68] on icon "cancel" at bounding box center [139, 71] width 10 height 10
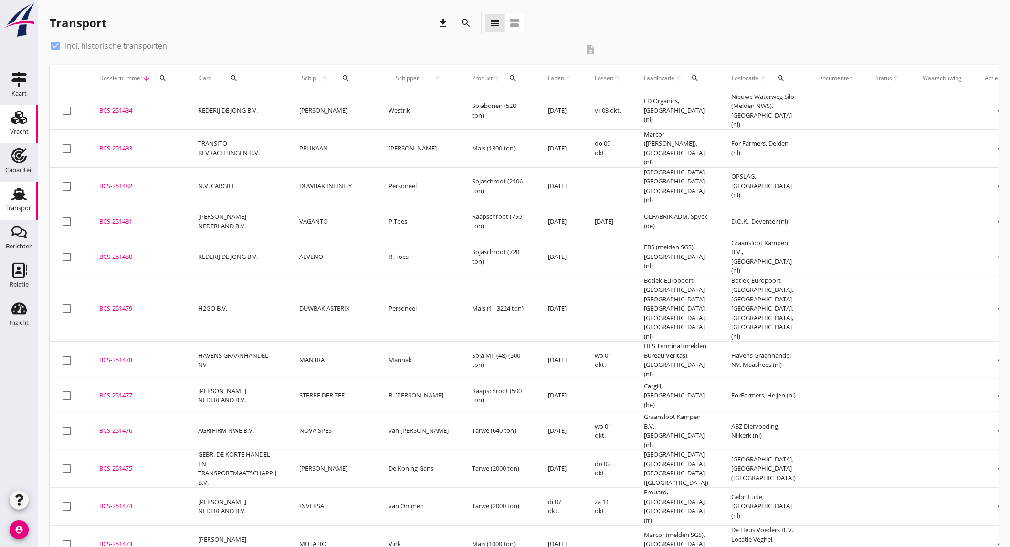
click at [27, 133] on div "Vracht" at bounding box center [19, 131] width 19 height 6
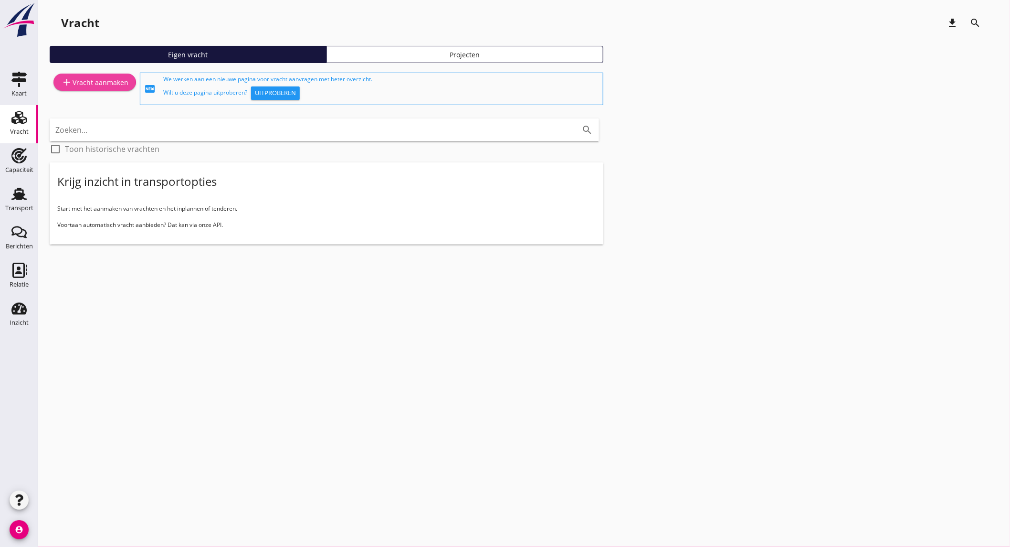
click at [84, 87] on div "add Vracht aanmaken" at bounding box center [94, 81] width 67 height 11
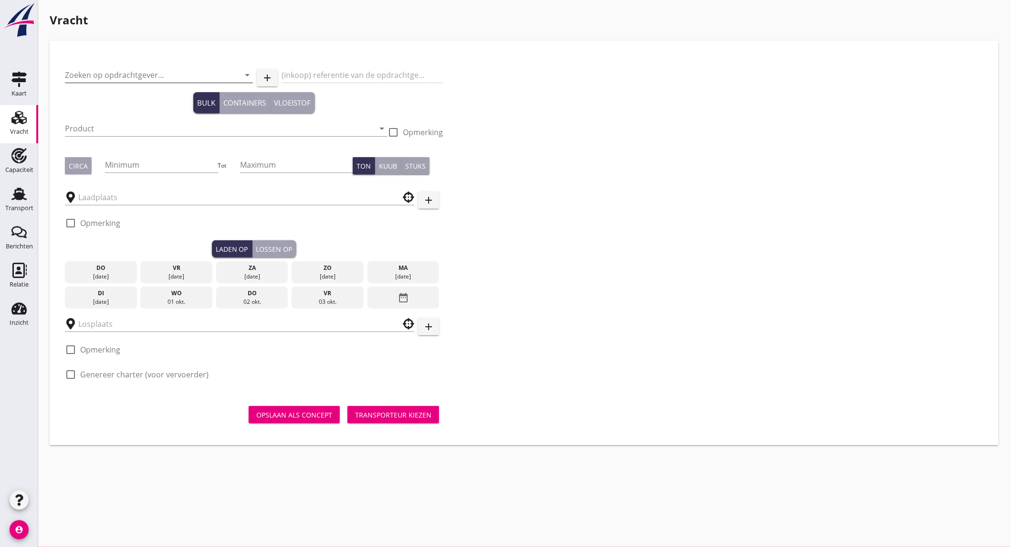
click at [133, 79] on input "Zoeken op opdrachtgever..." at bounding box center [145, 74] width 161 height 15
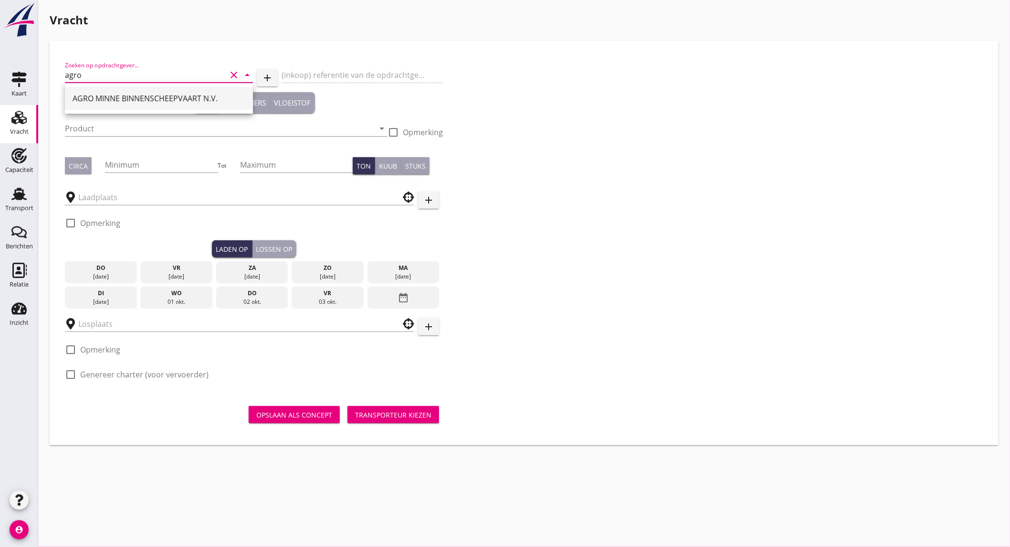
click at [123, 102] on div "AGRO MINNE BINNENSCHEEPVAART N.V." at bounding box center [159, 98] width 173 height 11
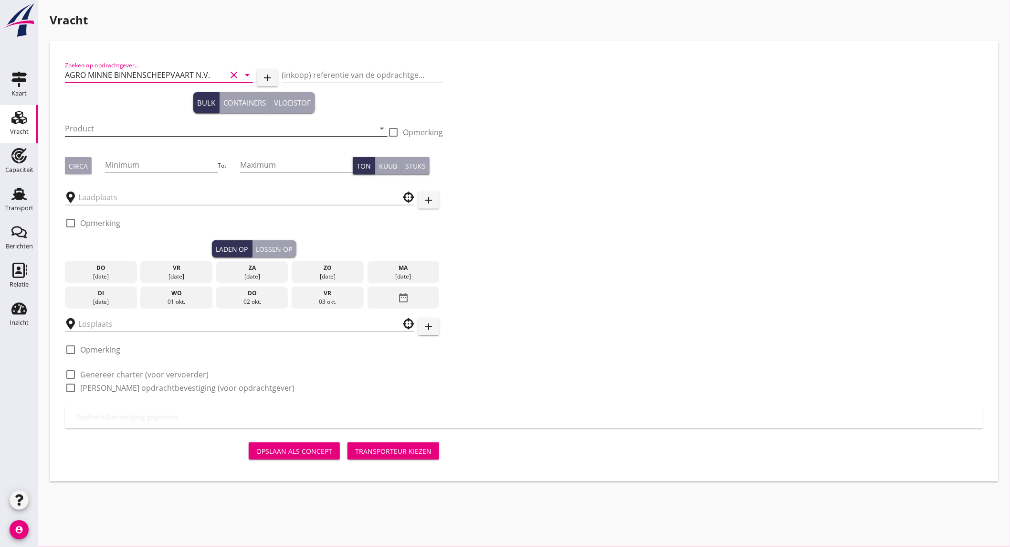
type input "AGRO MINNE BINNENSCHEEPVAART N.V."
click at [111, 126] on input "Product" at bounding box center [219, 128] width 309 height 15
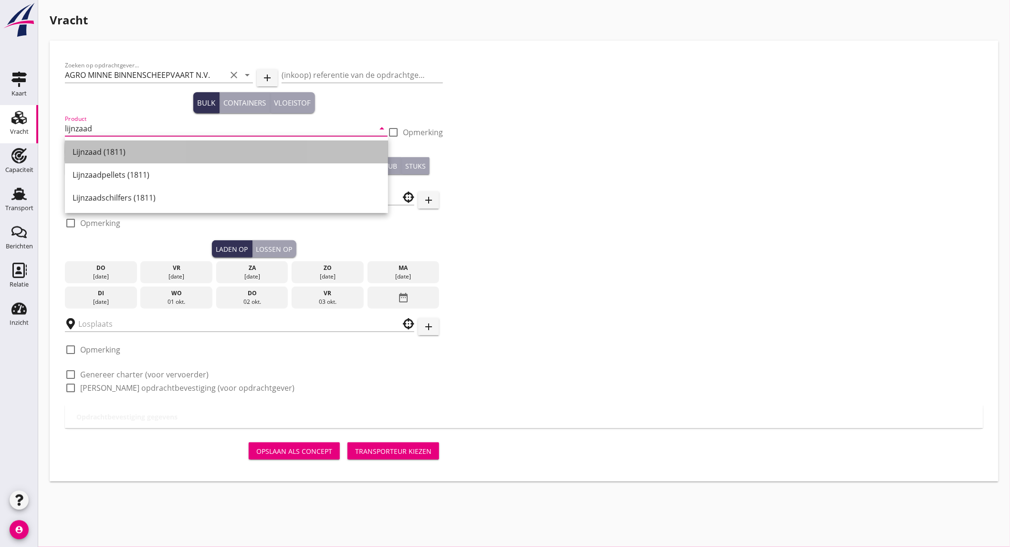
click at [87, 158] on div "Lijnzaad (1811)" at bounding box center [227, 151] width 308 height 23
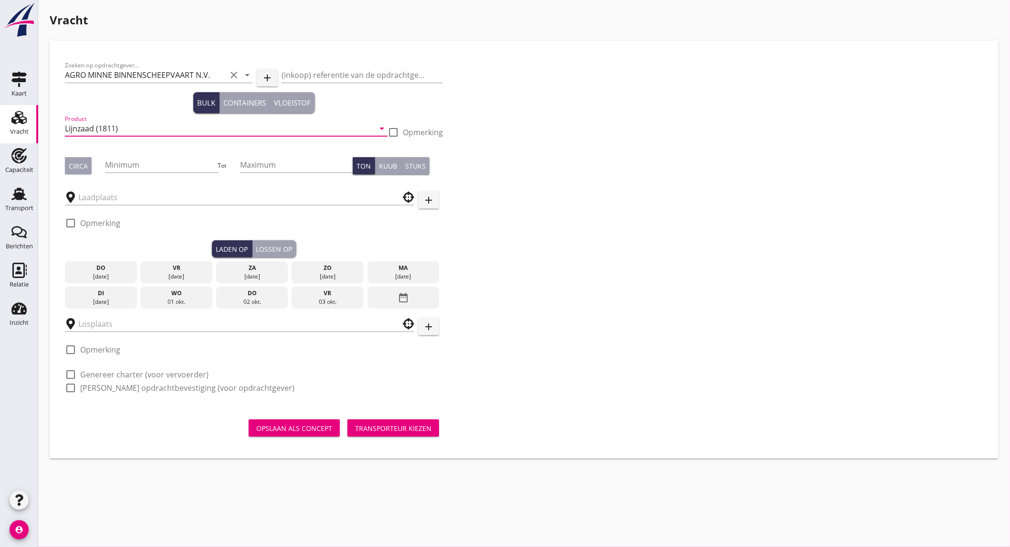
type input "Lijnzaad (1811)"
click at [77, 165] on div "Circa" at bounding box center [78, 166] width 19 height 10
click at [126, 164] on input "Minimum" at bounding box center [161, 164] width 113 height 15
type input "600"
click at [113, 198] on input "text" at bounding box center [232, 197] width 309 height 15
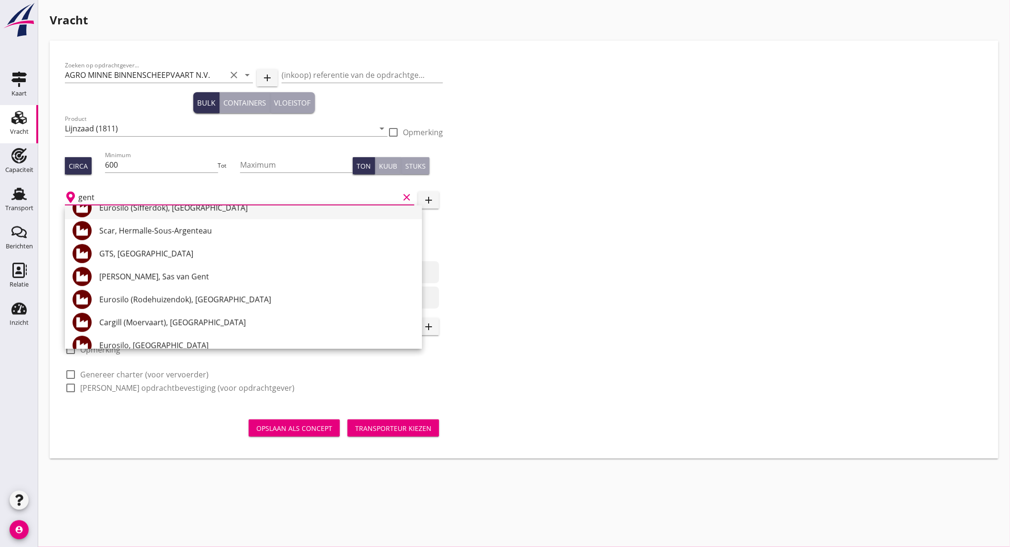
scroll to position [318, 0]
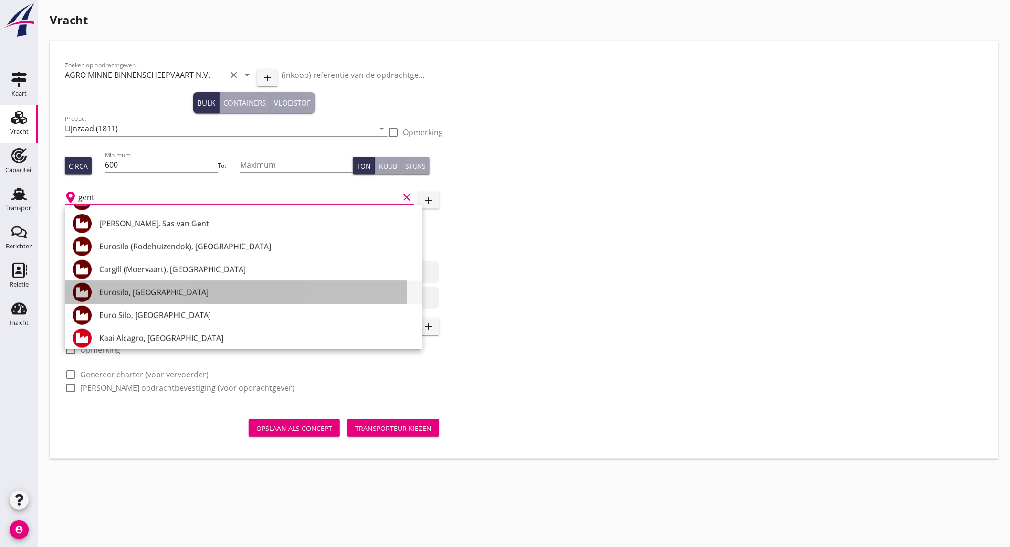
click at [183, 286] on div "Eurosilo, [GEOGRAPHIC_DATA]" at bounding box center [256, 291] width 315 height 11
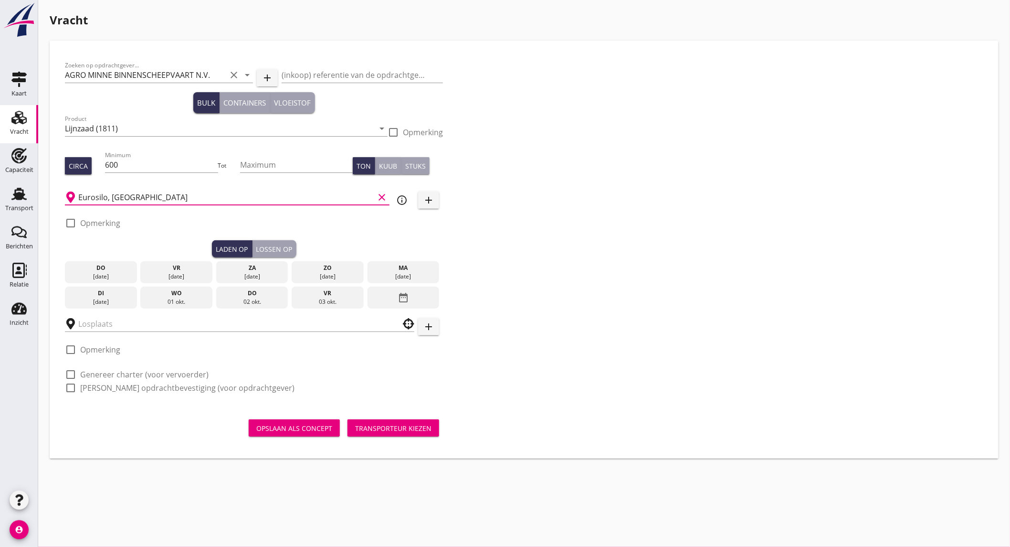
type input "Eurosilo, [GEOGRAPHIC_DATA]"
click at [405, 199] on icon "info_outline" at bounding box center [401, 199] width 11 height 11
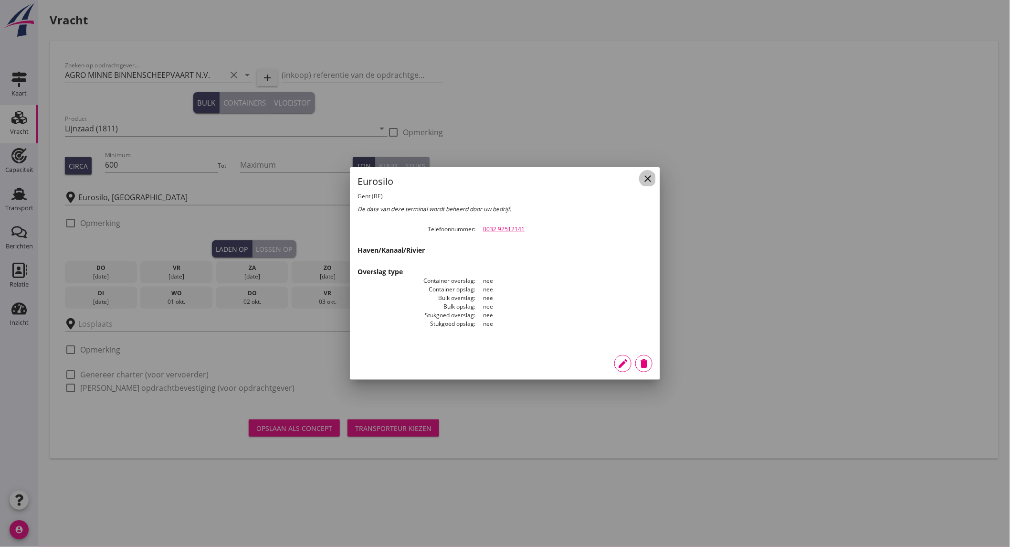
click at [649, 176] on icon "close" at bounding box center [647, 178] width 11 height 11
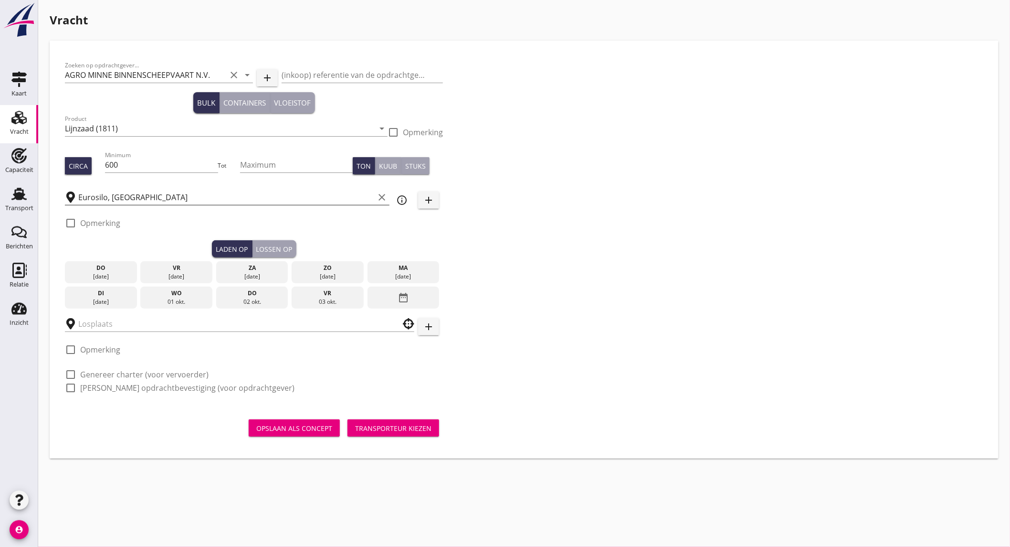
click at [379, 195] on icon "clear" at bounding box center [381, 196] width 11 height 11
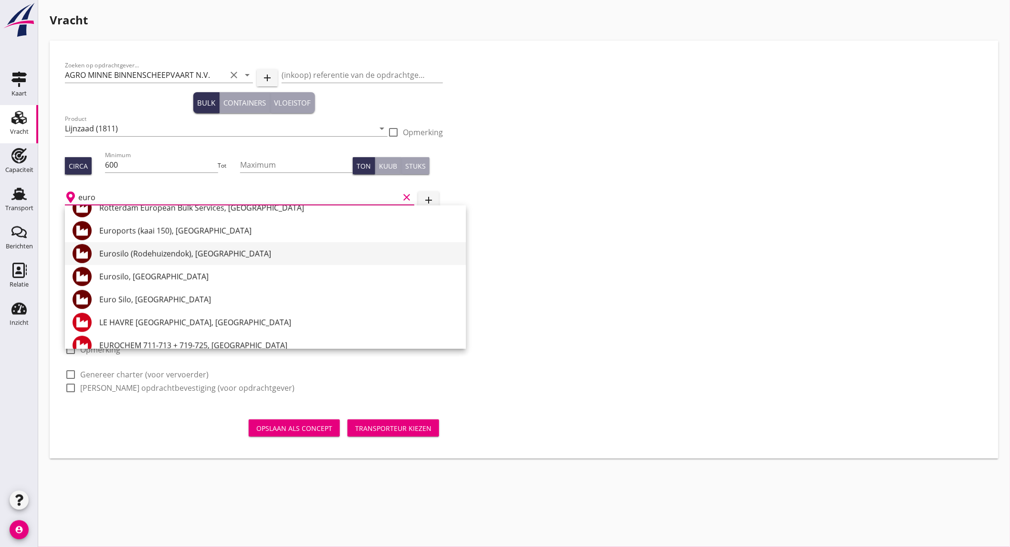
scroll to position [212, 0]
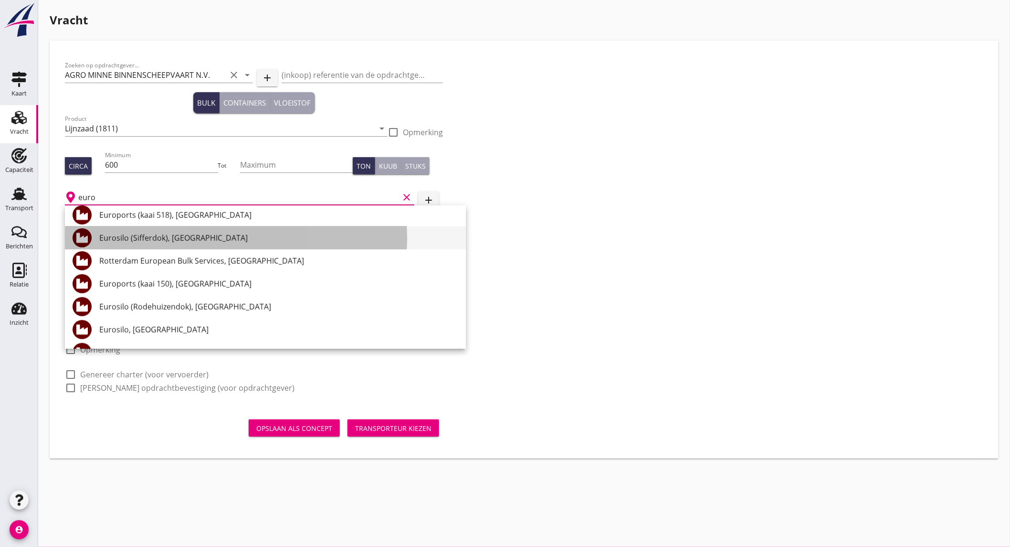
click at [159, 233] on div "Eurosilo (Sifferdok), [GEOGRAPHIC_DATA]" at bounding box center [278, 237] width 359 height 11
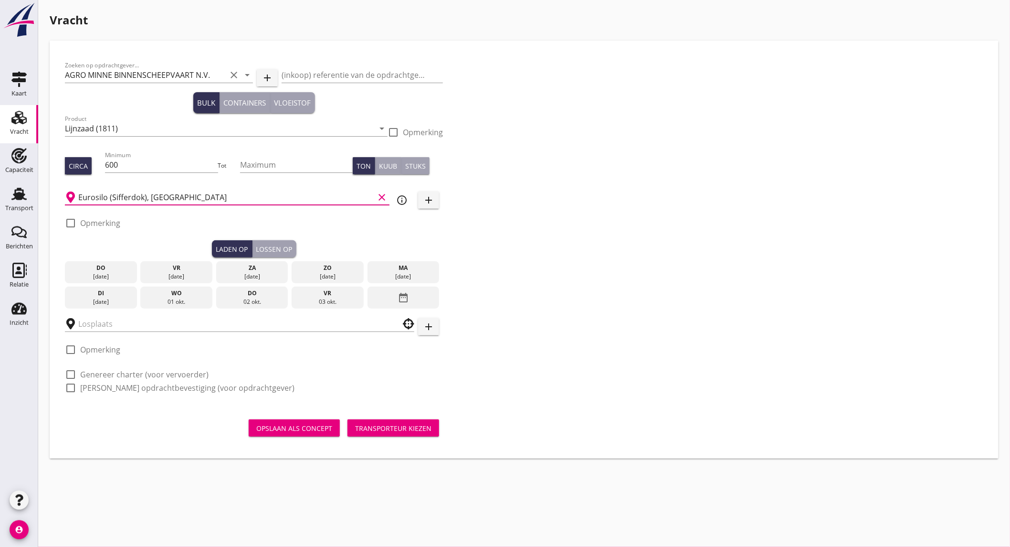
type input "Eurosilo (Sifferdok), [GEOGRAPHIC_DATA]"
click at [400, 197] on icon "info_outline" at bounding box center [401, 199] width 11 height 11
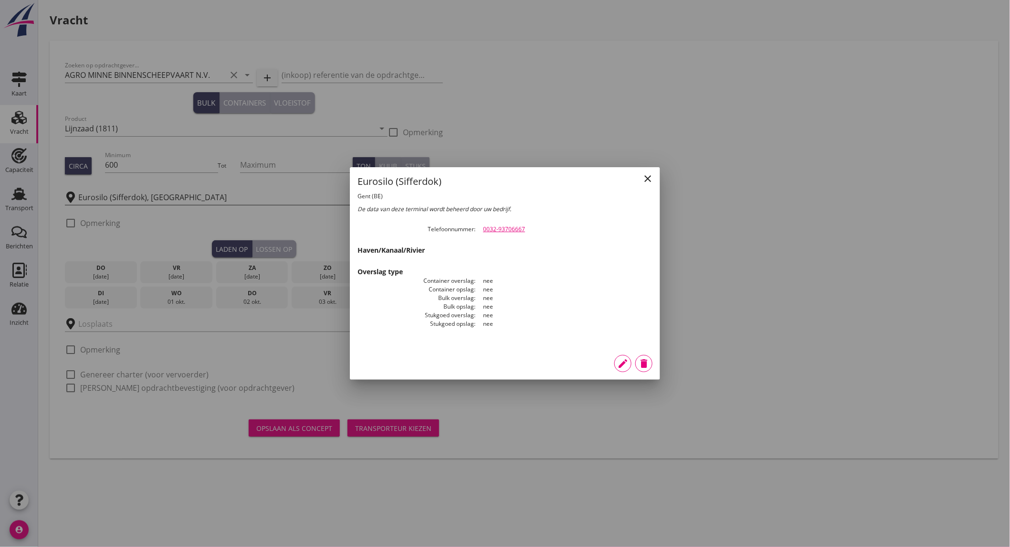
click at [643, 174] on icon "close" at bounding box center [647, 178] width 11 height 11
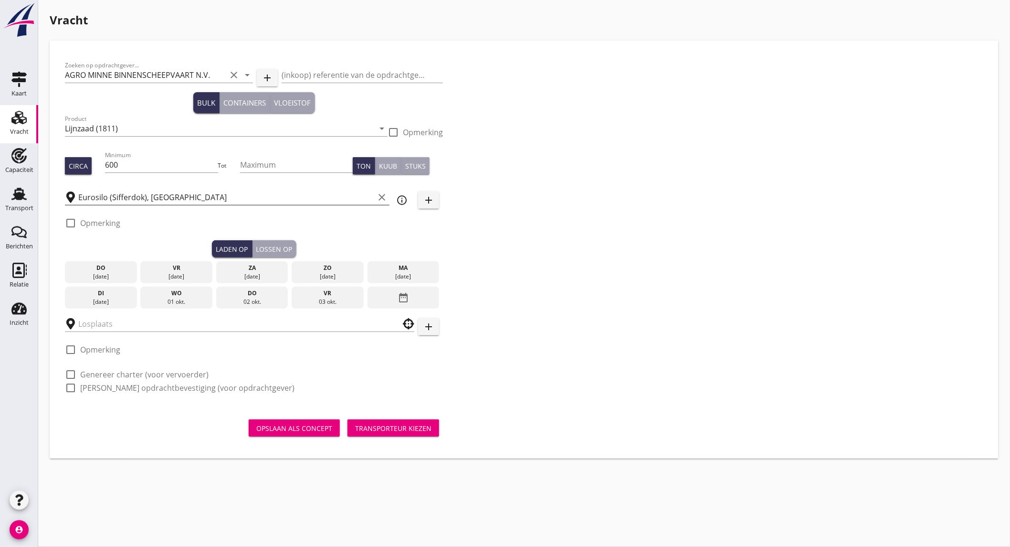
click at [116, 223] on label "Opmerking" at bounding box center [100, 223] width 40 height 10
checkbox input "true"
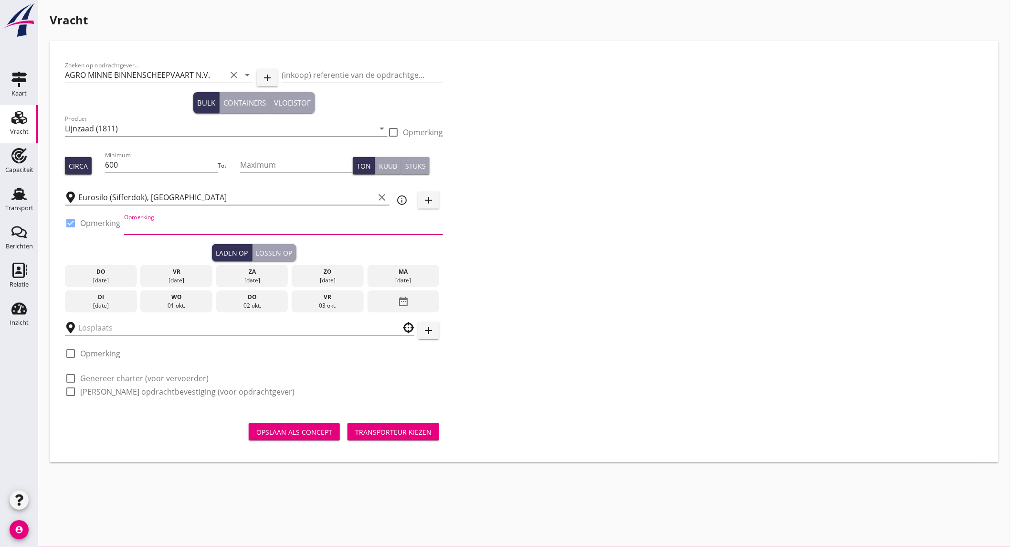
click at [137, 225] on input "Opmerking" at bounding box center [283, 226] width 319 height 15
type input "Ex. [GEOGRAPHIC_DATA]"
click at [407, 276] on div "[DATE]" at bounding box center [403, 280] width 67 height 9
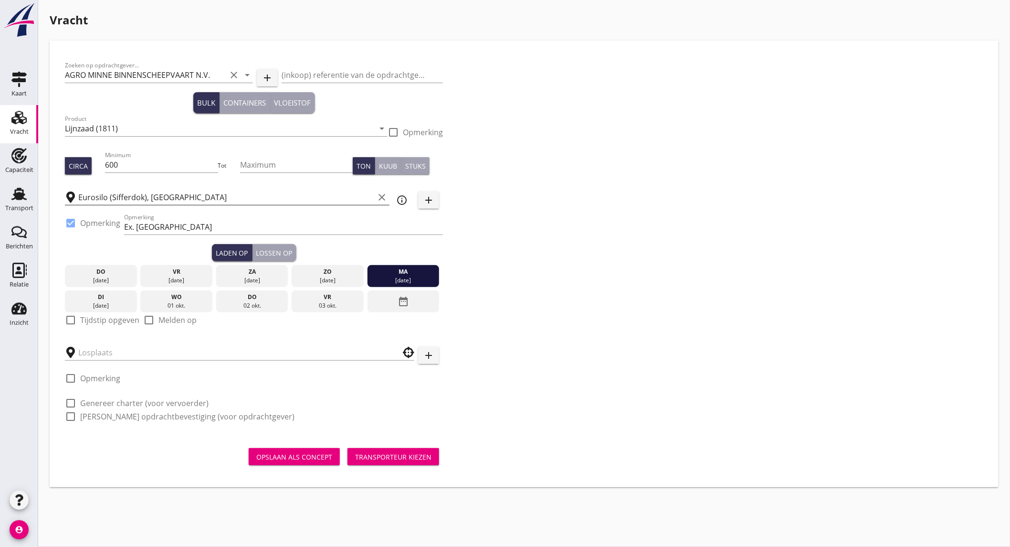
click at [115, 321] on label "Tijdstip opgeven" at bounding box center [109, 320] width 59 height 10
checkbox input "true"
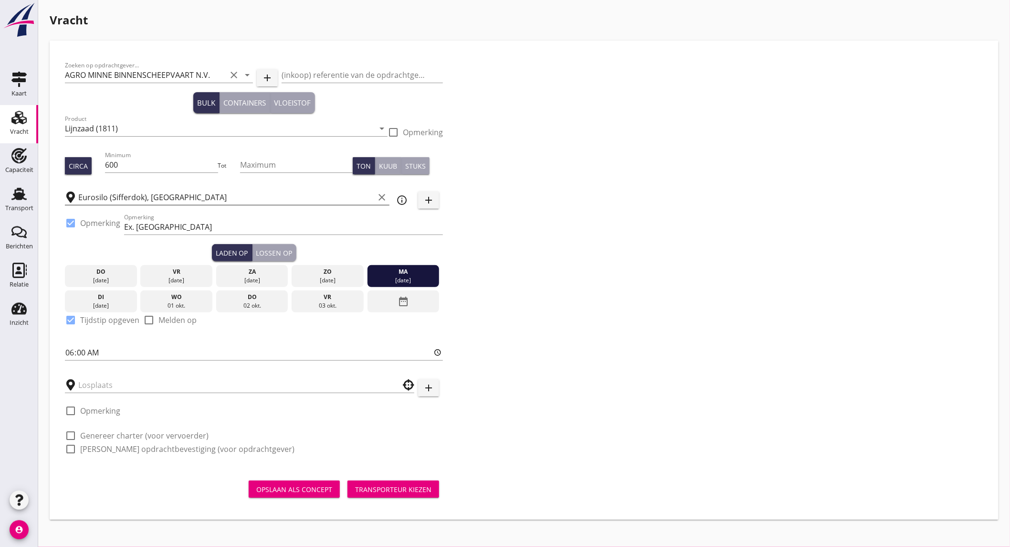
click at [272, 249] on div "Lossen op" at bounding box center [274, 253] width 36 height 10
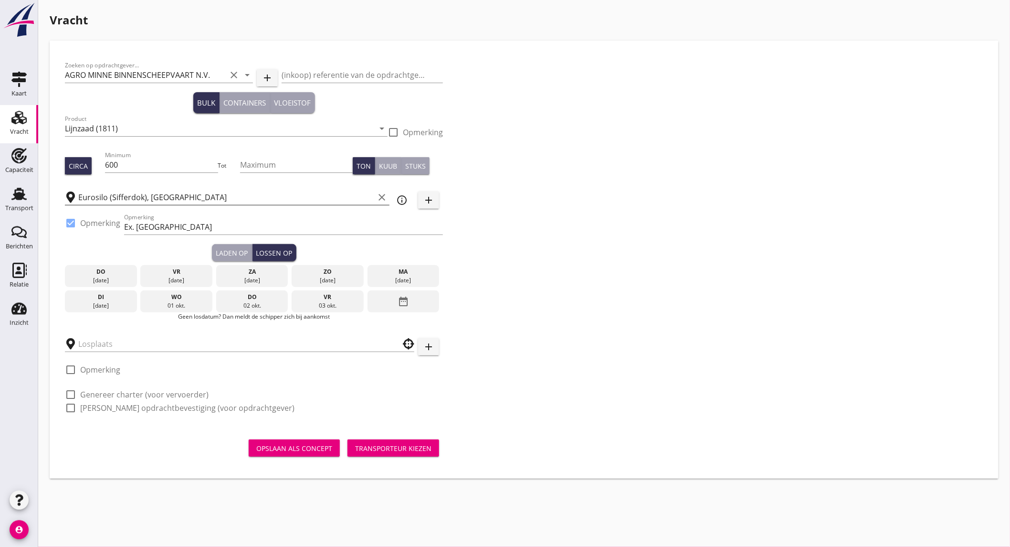
click at [110, 302] on div "[DATE]" at bounding box center [100, 305] width 67 height 9
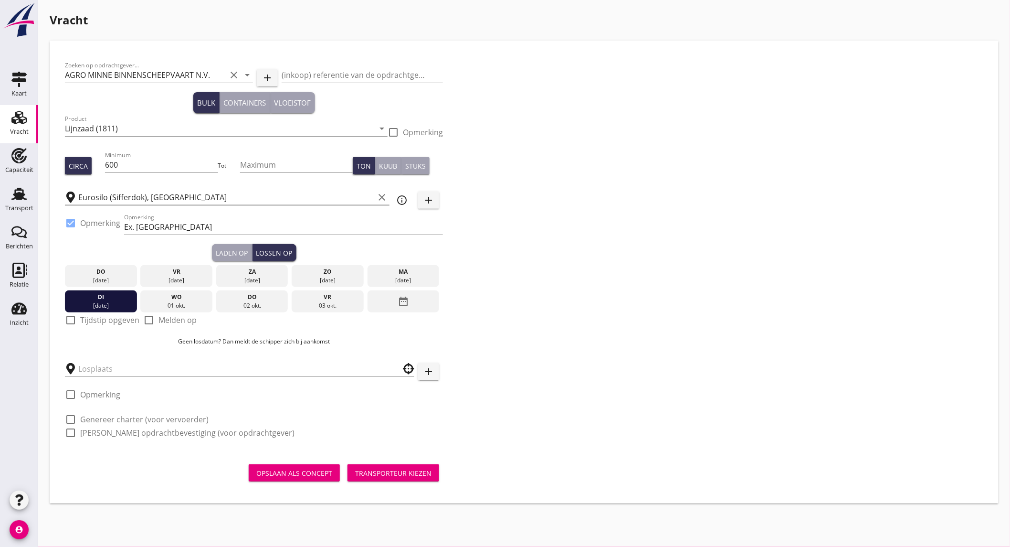
click at [99, 322] on label "Tijdstip opgeven" at bounding box center [109, 320] width 59 height 10
checkbox input "true"
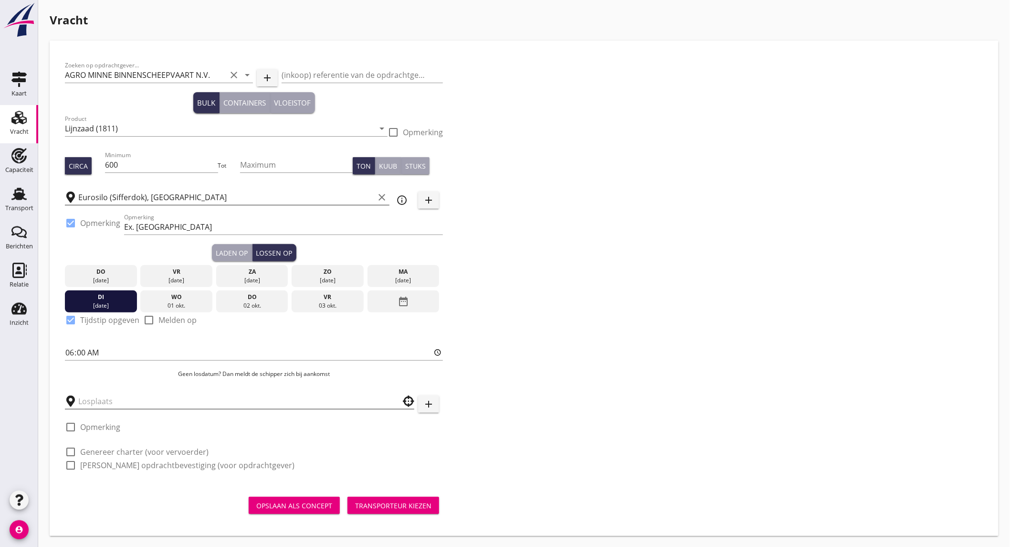
click at [106, 404] on input "text" at bounding box center [232, 400] width 309 height 15
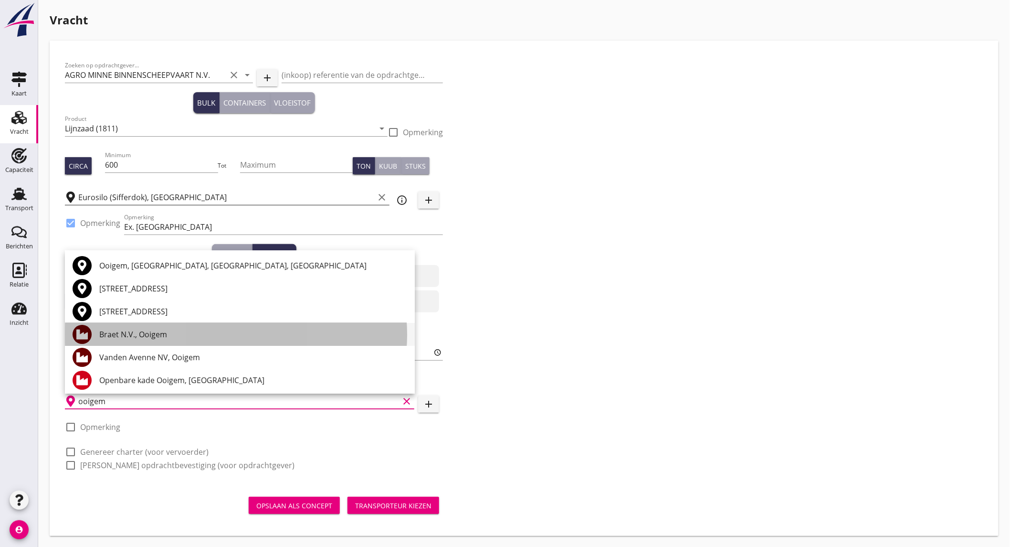
click at [175, 333] on div "Braet N.V., Ooigem" at bounding box center [253, 334] width 308 height 11
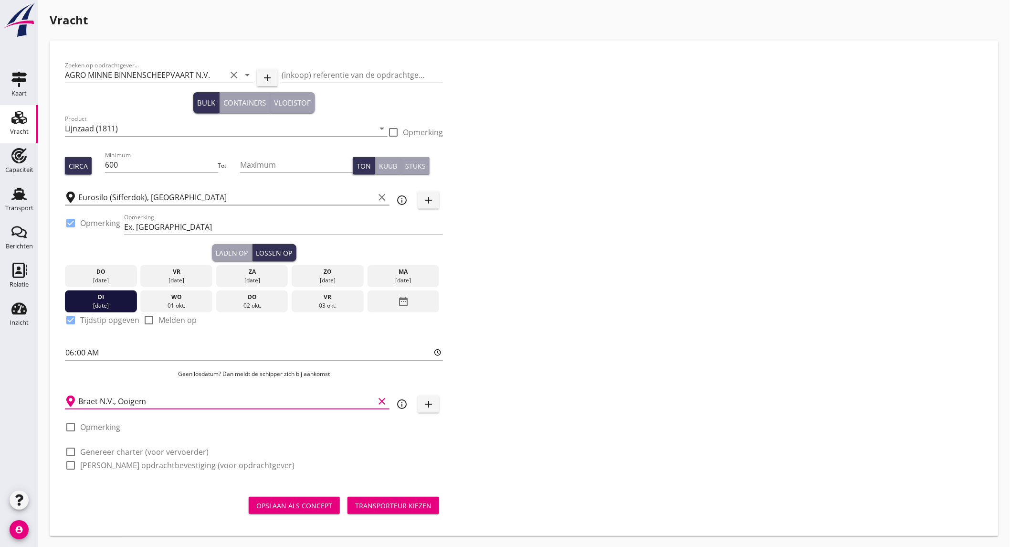
type input "Braet N.V., Ooigem"
click at [121, 449] on label "Genereer charter (voor vervoerder)" at bounding box center [144, 452] width 128 height 10
checkbox input "true"
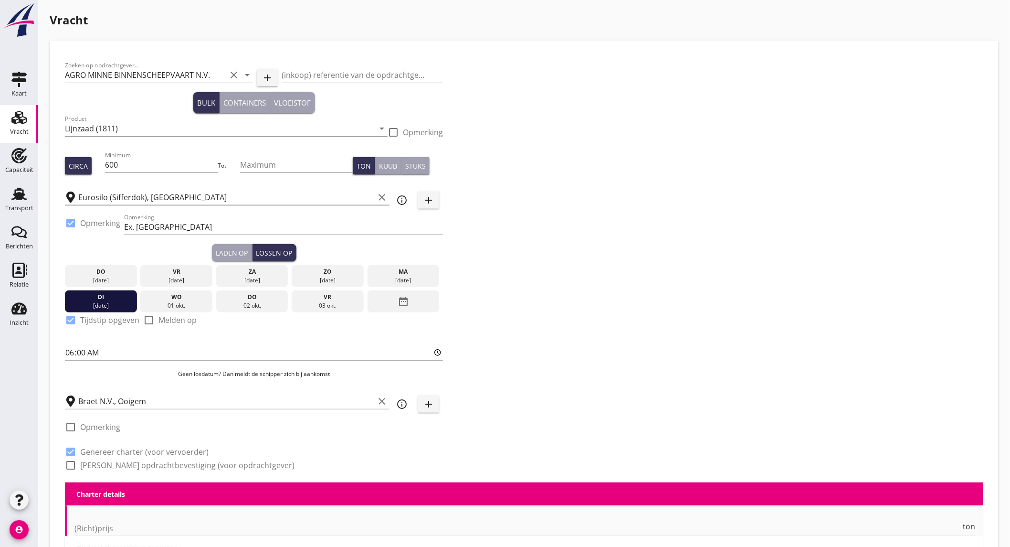
click at [116, 463] on label "[PERSON_NAME] opdrachtbevestiging (voor opdrachtgever)" at bounding box center [187, 465] width 214 height 10
checkbox input "true"
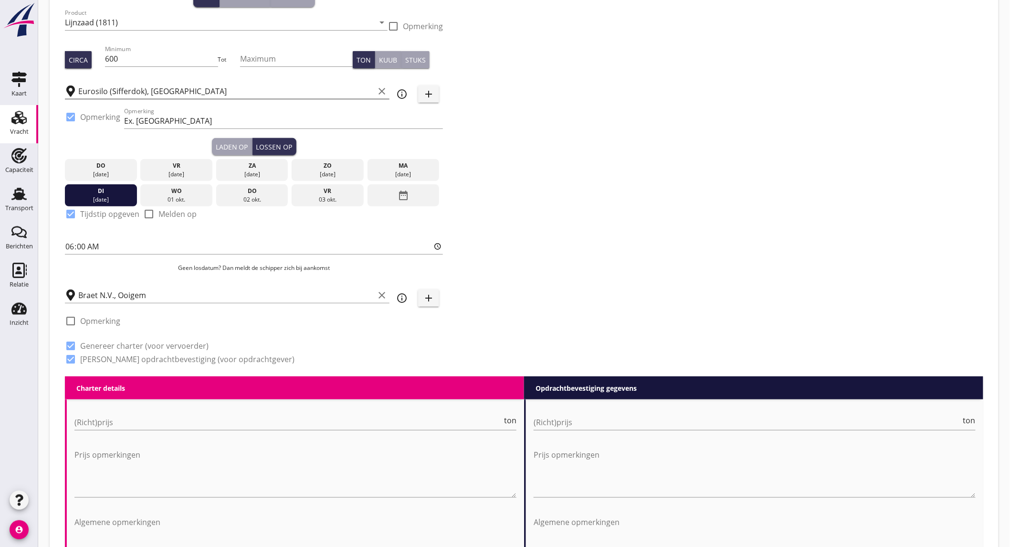
scroll to position [159, 0]
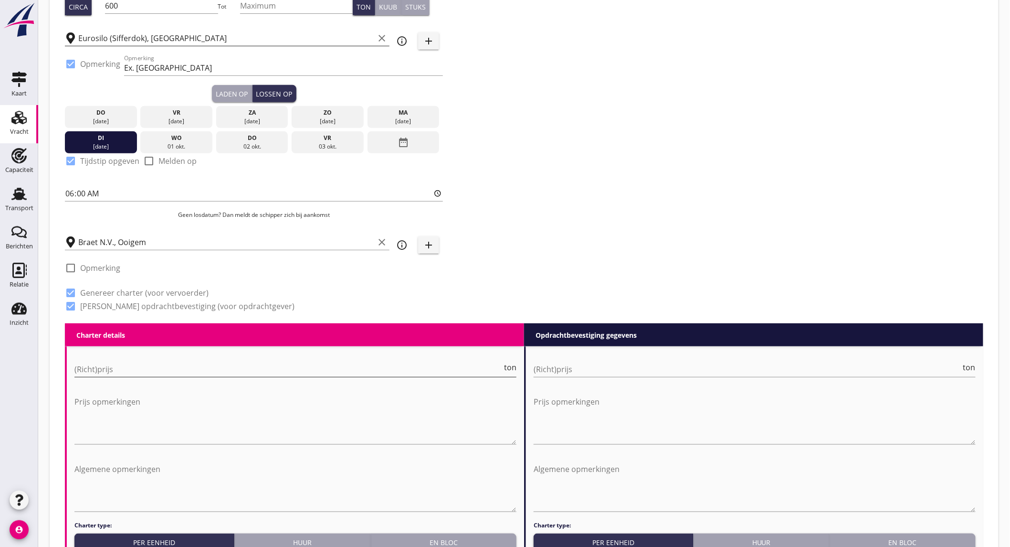
click at [121, 371] on input "(Richt)prijs" at bounding box center [288, 368] width 428 height 15
type input "5"
type input "5.5"
click at [578, 365] on input "(Richt)prijs" at bounding box center [748, 368] width 428 height 15
type input "5"
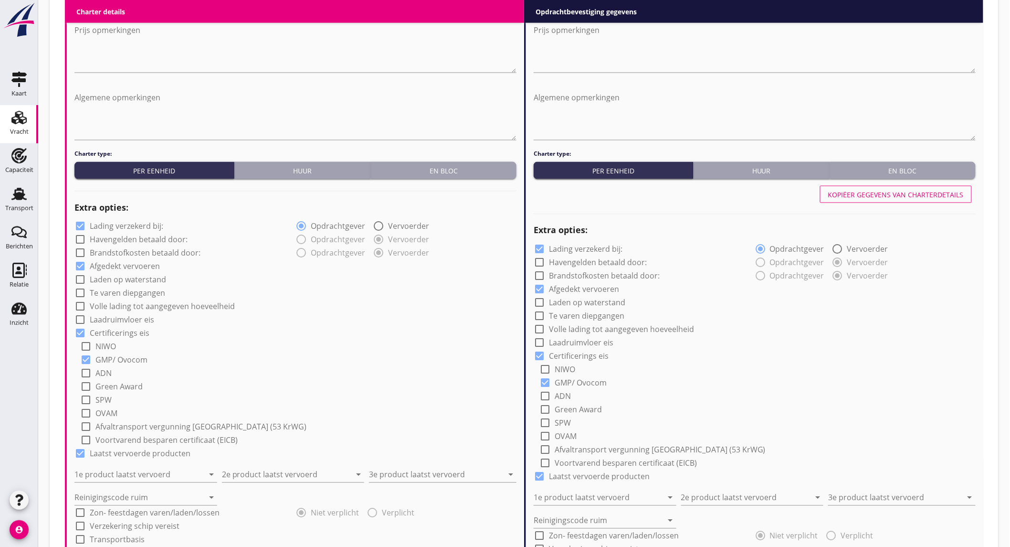
scroll to position [583, 0]
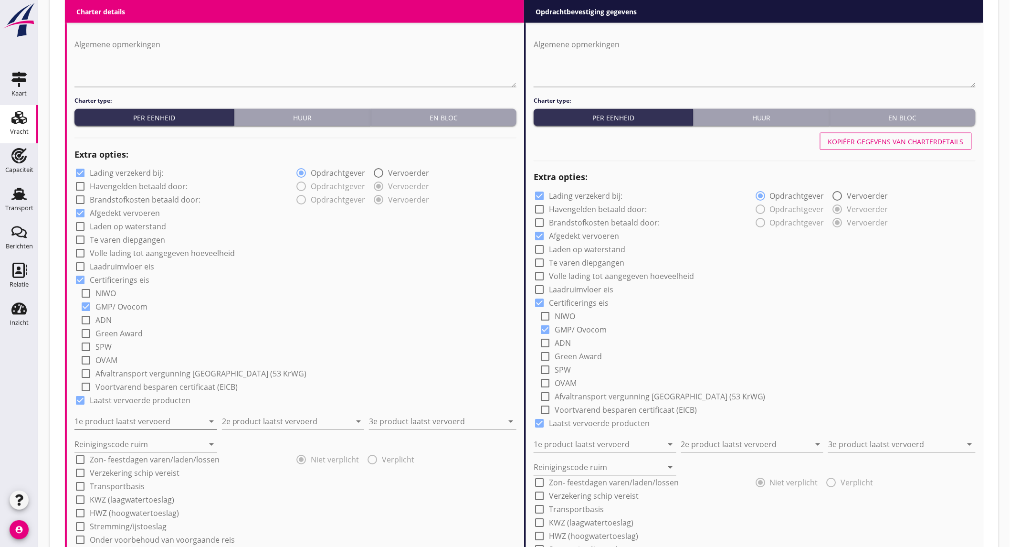
type input "5.75"
click at [173, 415] on input "1e product laatst vervoerd" at bounding box center [138, 421] width 129 height 15
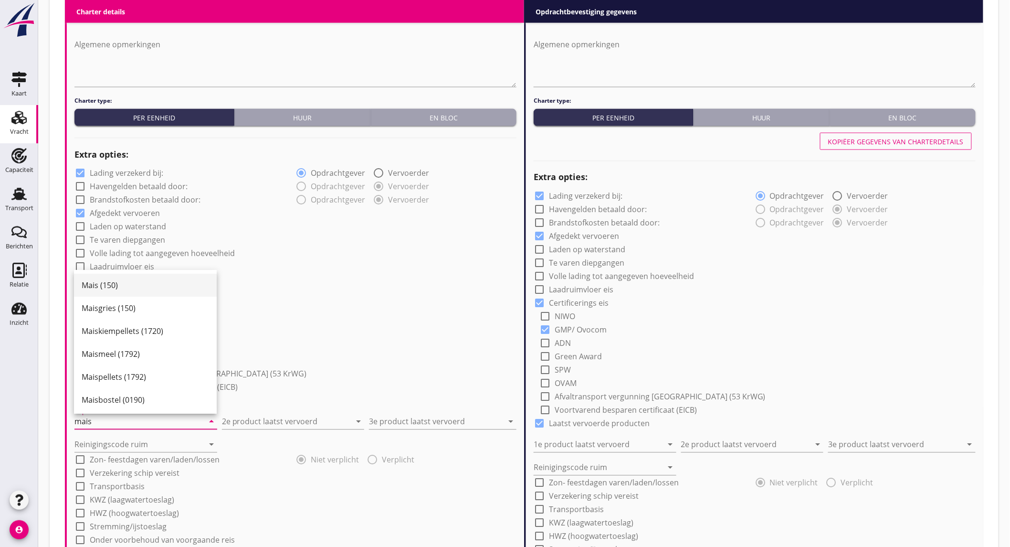
click at [120, 286] on div "Mais (150)" at bounding box center [145, 285] width 127 height 11
type input "Mais (150)"
click at [302, 418] on input "2e product laatst vervoerd" at bounding box center [286, 421] width 129 height 15
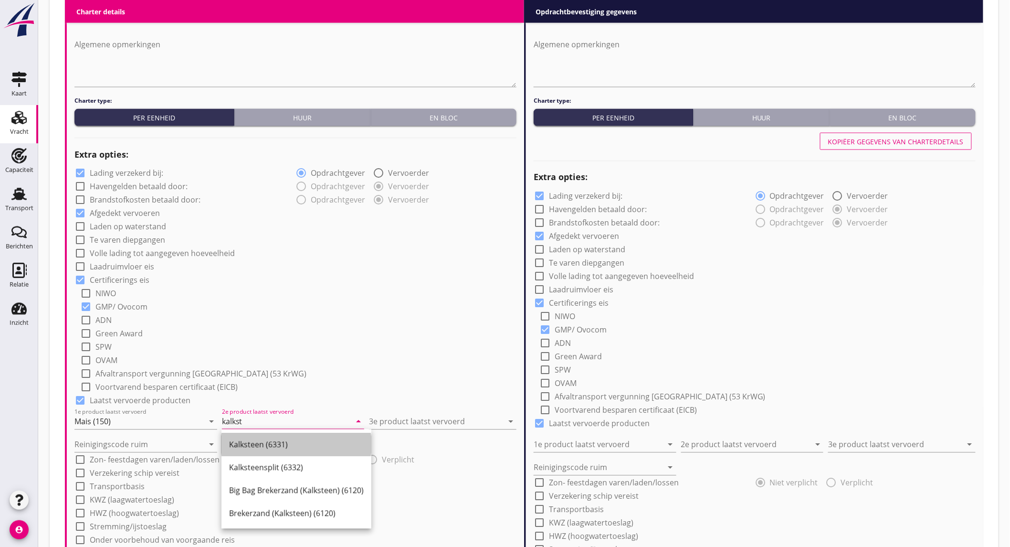
drag, startPoint x: 283, startPoint y: 442, endPoint x: 381, endPoint y: 430, distance: 98.7
click at [283, 442] on div "Kalksteen (6331)" at bounding box center [296, 444] width 135 height 11
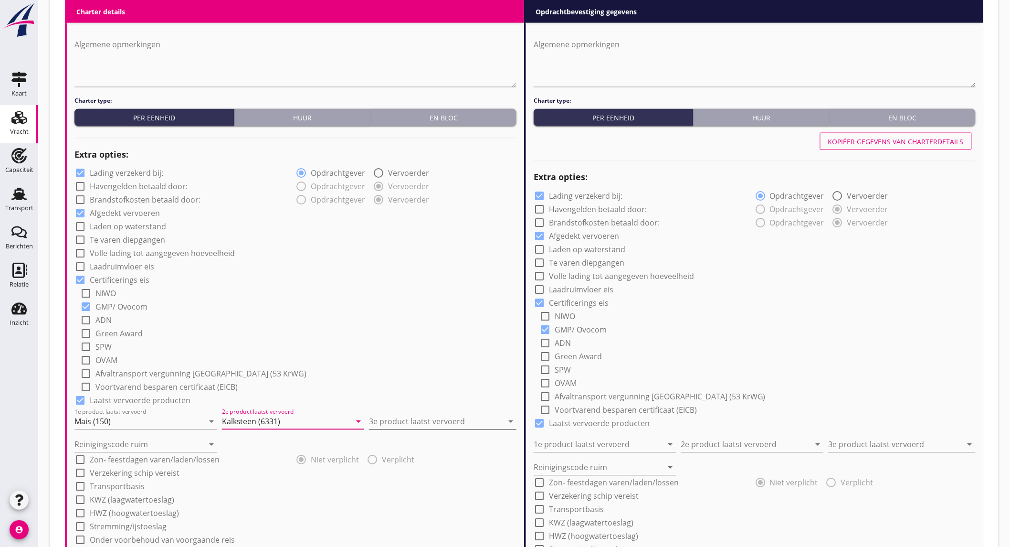
type input "Kalksteen (6331)"
click at [401, 419] on input "3e product laatst vervoerd" at bounding box center [436, 421] width 134 height 15
click at [392, 445] on div "Coils (5412)" at bounding box center [443, 444] width 132 height 11
type input "Coils (5412)"
click at [153, 443] on input "Reinigingscode ruim" at bounding box center [138, 444] width 129 height 15
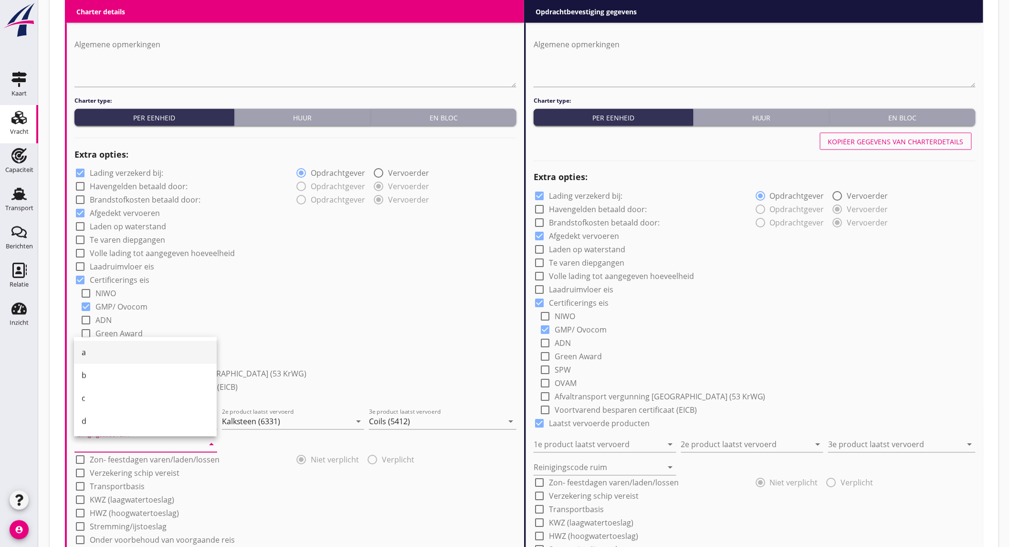
click at [120, 347] on div "a" at bounding box center [145, 352] width 127 height 11
type input "a"
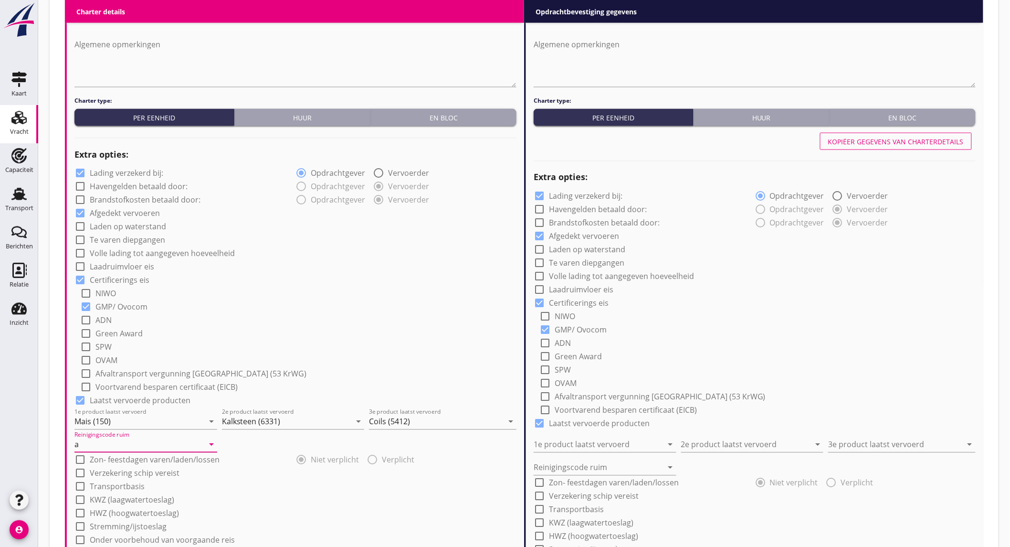
scroll to position [848, 0]
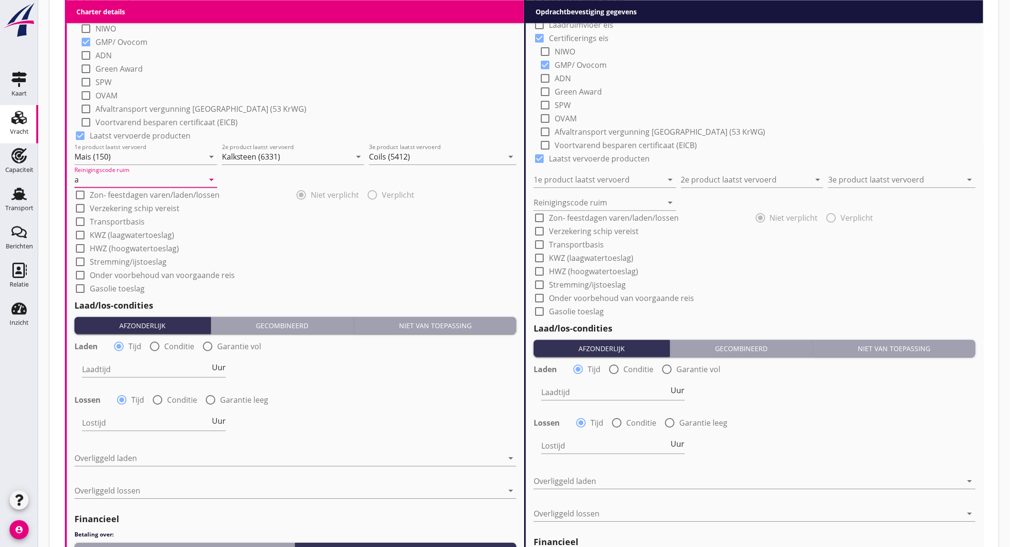
drag, startPoint x: 172, startPoint y: 273, endPoint x: 168, endPoint y: 283, distance: 10.7
click at [172, 273] on label "Onder voorbehoud van voorgaande reis" at bounding box center [162, 275] width 145 height 10
checkbox input "true"
click at [144, 369] on input "Laadtijd" at bounding box center [146, 368] width 128 height 15
type input "24"
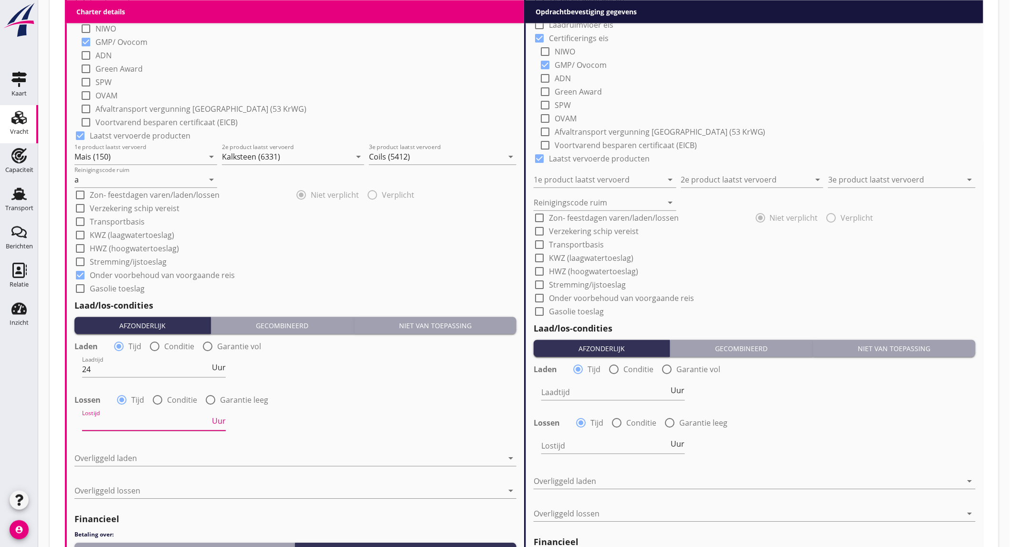
click at [146, 416] on input "Lostijd" at bounding box center [146, 422] width 128 height 15
type input "24"
click at [131, 454] on div at bounding box center [288, 457] width 429 height 15
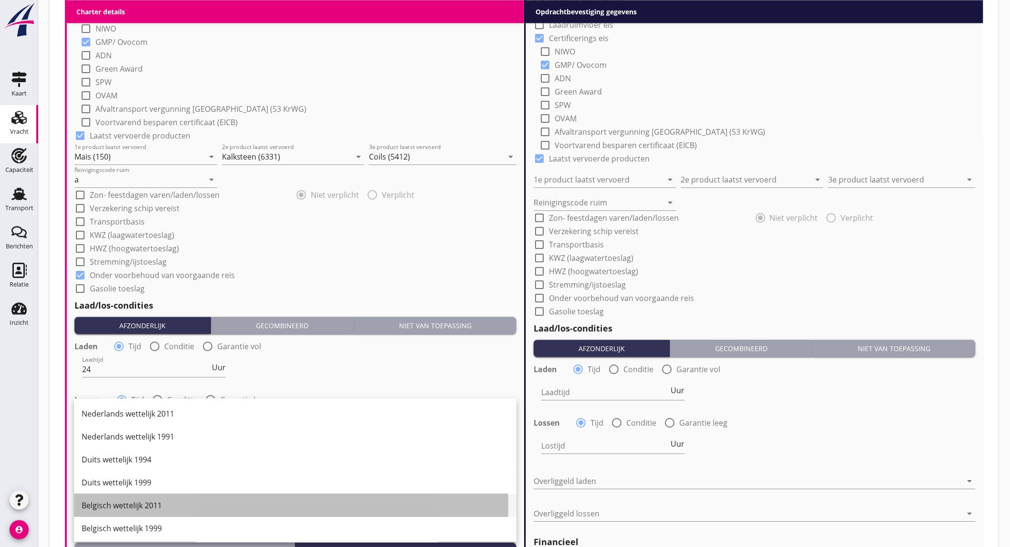
click at [167, 509] on div "Belgisch wettelijk 2011" at bounding box center [295, 504] width 427 height 11
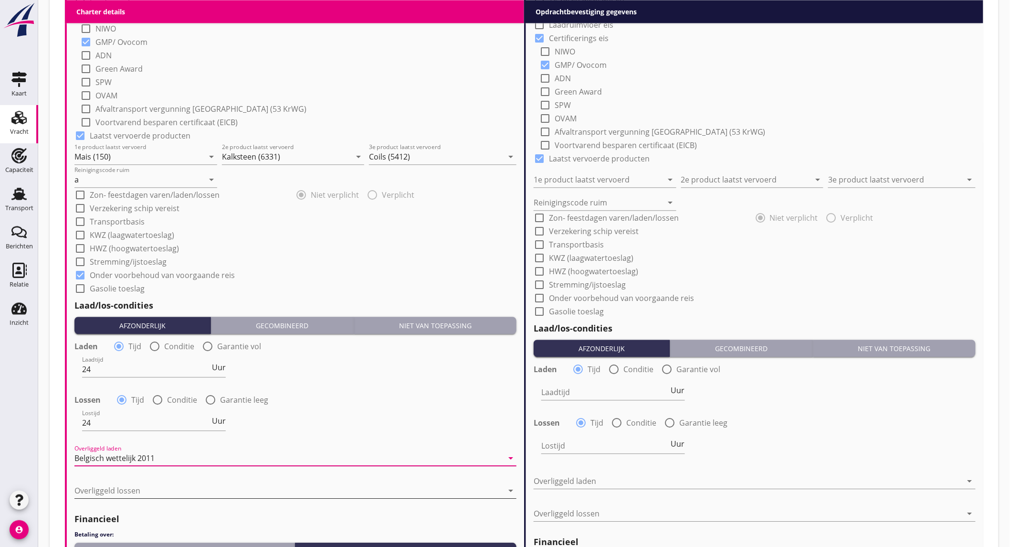
click at [158, 487] on div at bounding box center [288, 490] width 429 height 15
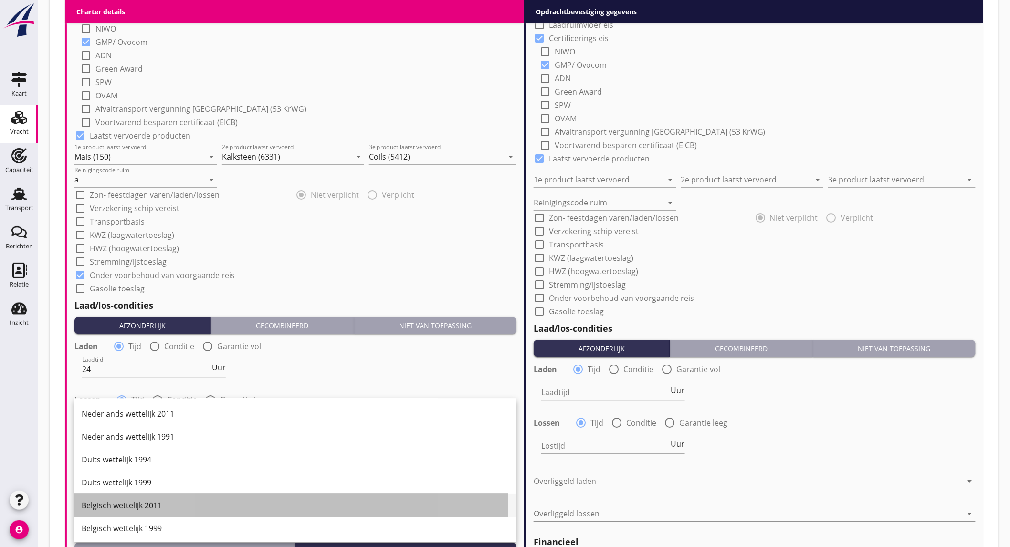
click at [150, 507] on div "Belgisch wettelijk 2011" at bounding box center [295, 504] width 427 height 11
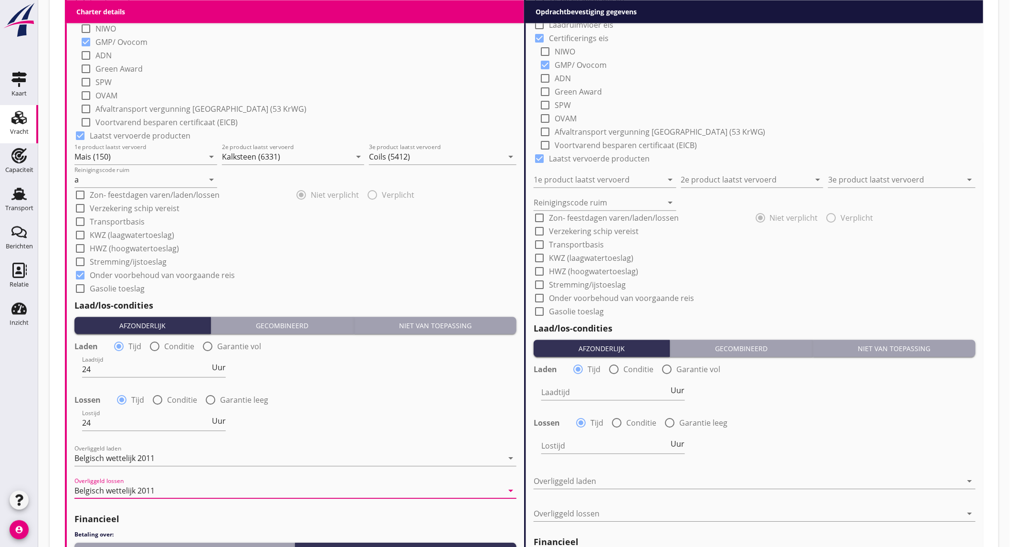
scroll to position [955, 0]
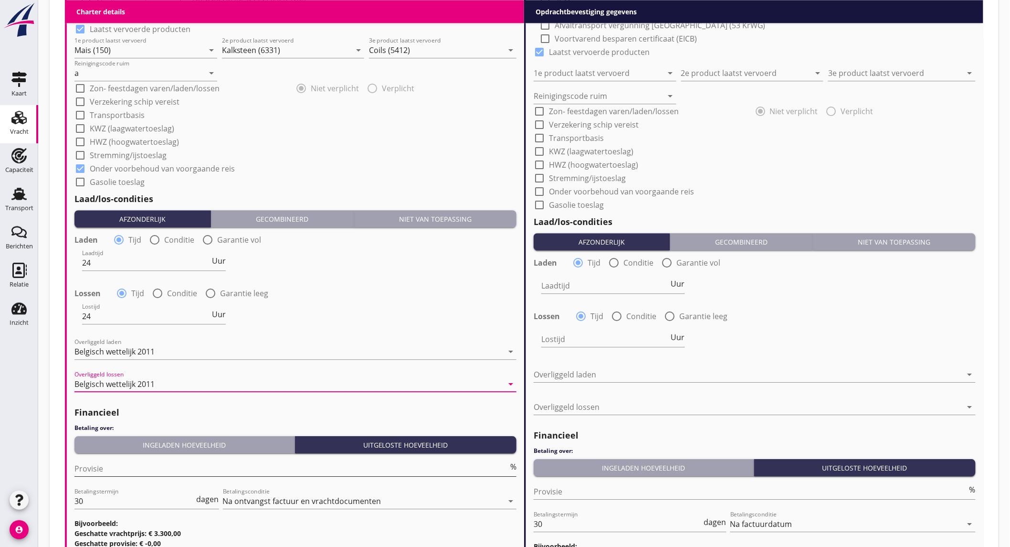
click at [136, 469] on input "Provisie" at bounding box center [291, 468] width 434 height 15
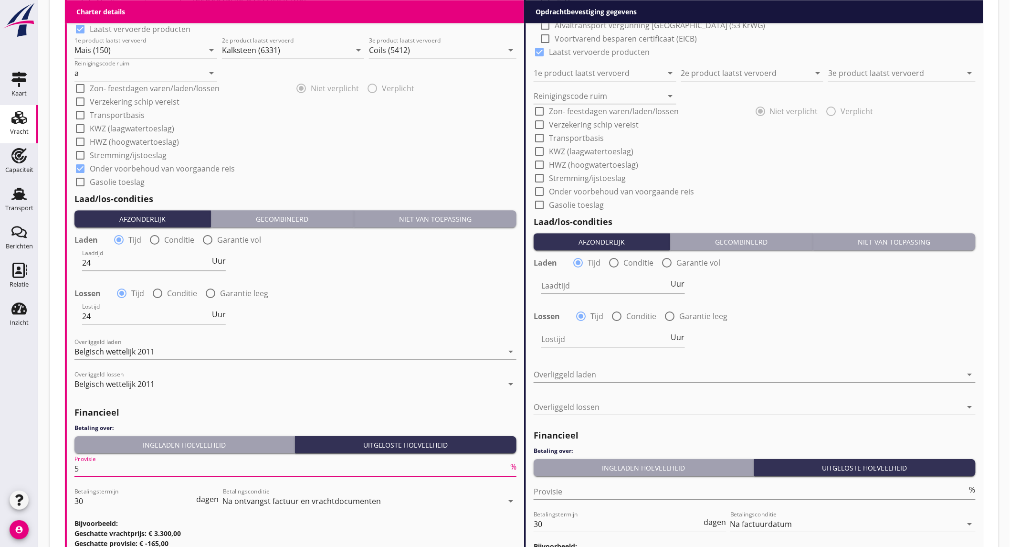
type input "5"
click at [898, 169] on div "check_box_outline_blank HWZ (hoogwatertoeslag)" at bounding box center [755, 163] width 442 height 13
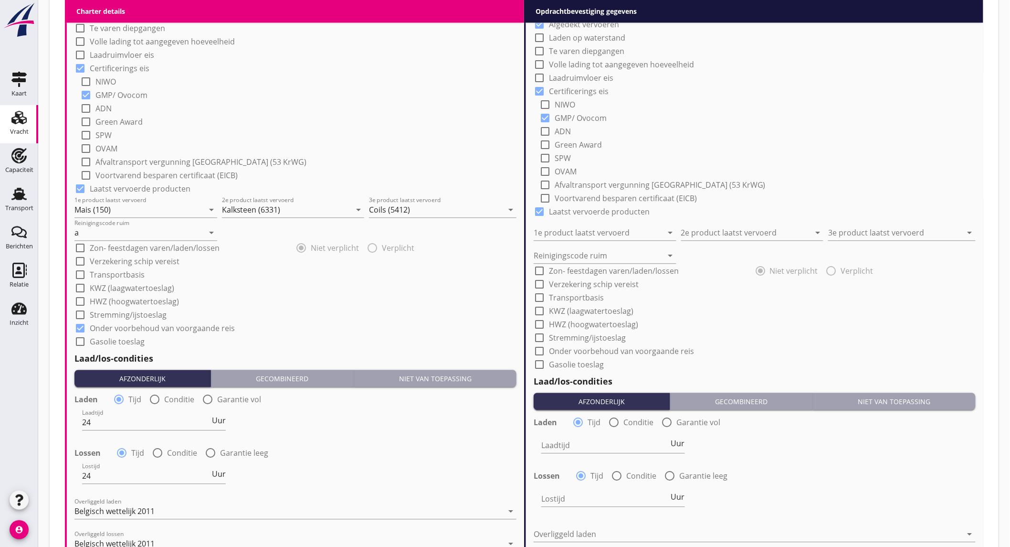
scroll to position [477, 0]
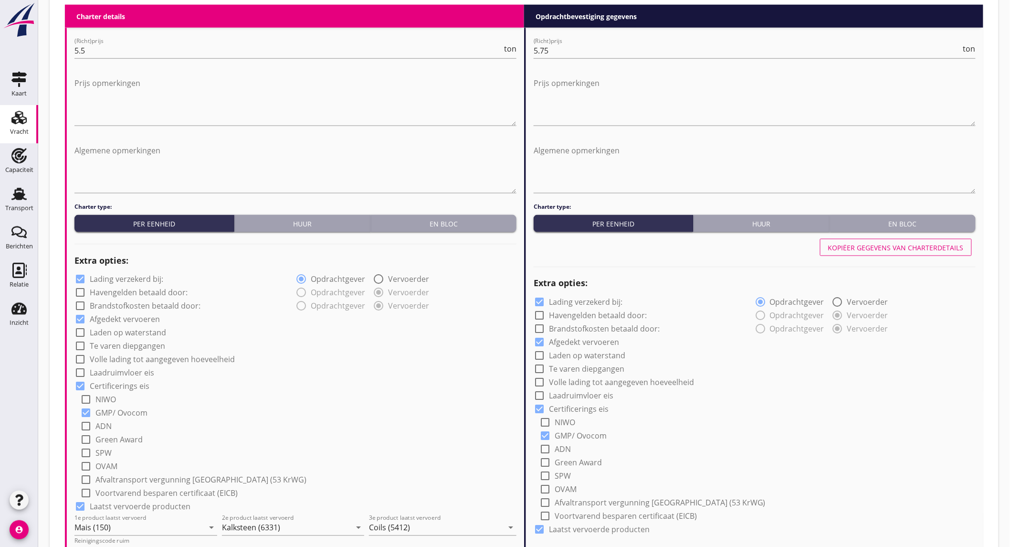
click at [860, 250] on div "Kopiëer gegevens van charterdetails" at bounding box center [896, 248] width 136 height 10
type input "Mais (150)"
type input "Kalksteen (6331)"
type input "Coils (5412)"
type input "a"
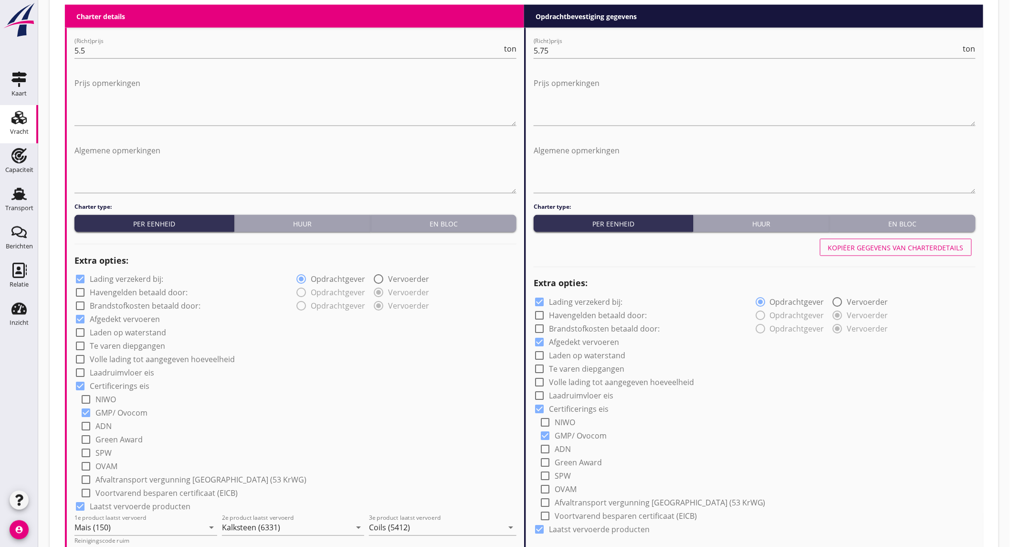
checkbox input "true"
type input "24"
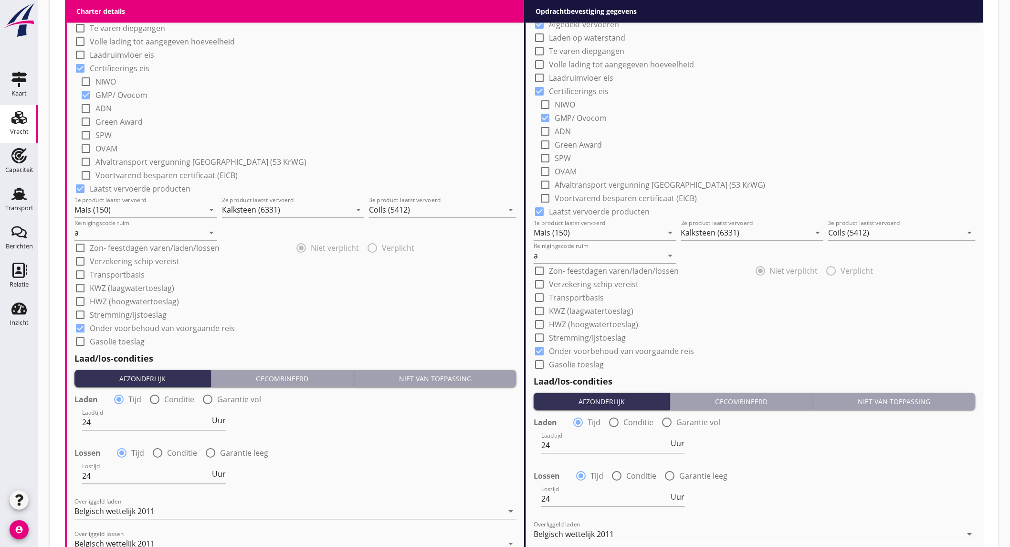
scroll to position [1061, 0]
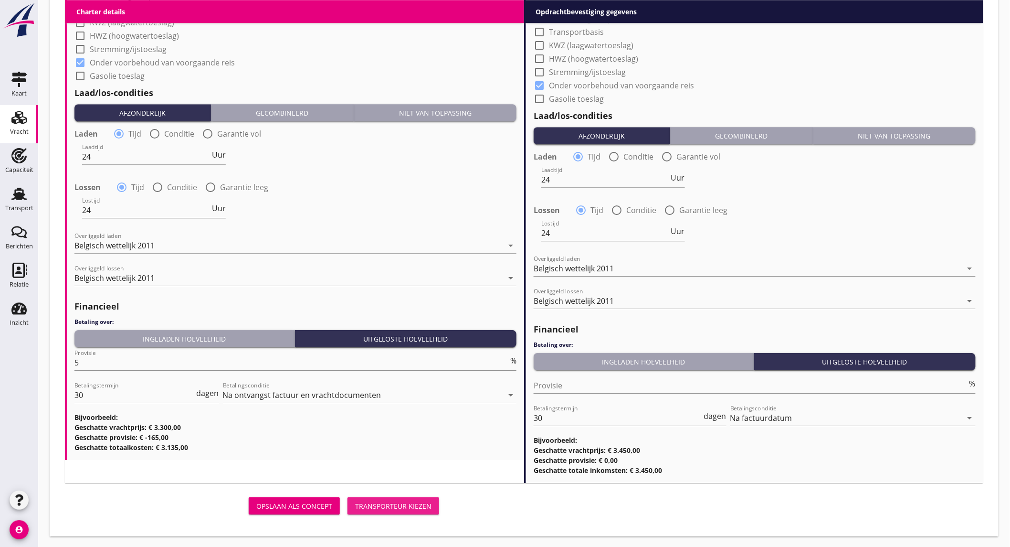
drag, startPoint x: 411, startPoint y: 503, endPoint x: 425, endPoint y: 496, distance: 16.0
click at [411, 503] on div "Transporteur kiezen" at bounding box center [393, 506] width 76 height 10
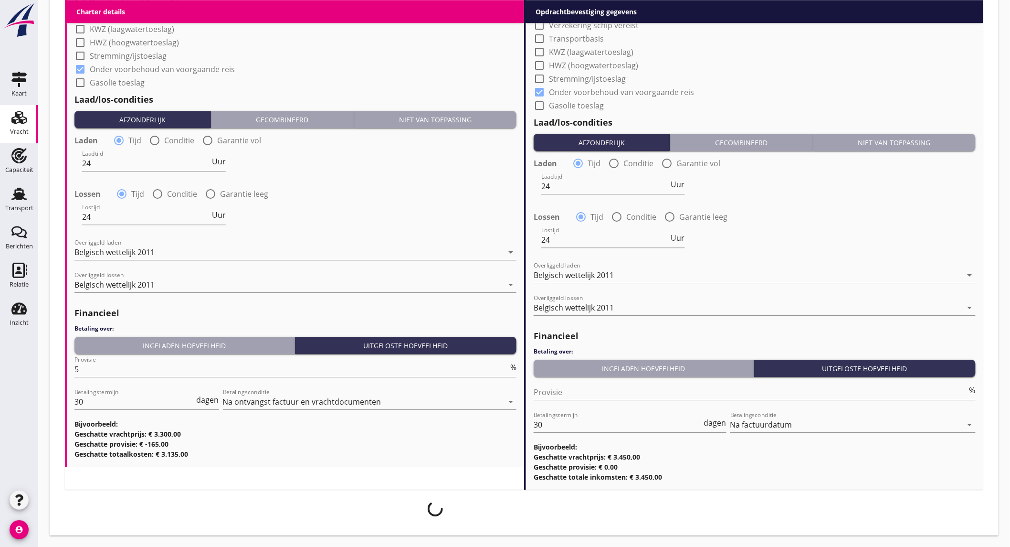
scroll to position [1053, 0]
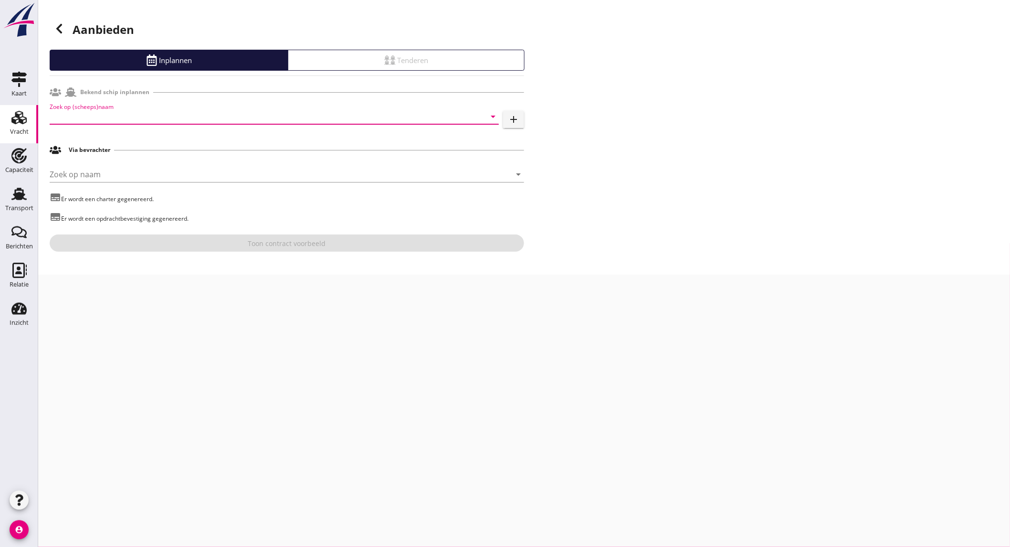
click at [149, 115] on input "Zoek op (scheeps)naam" at bounding box center [261, 116] width 423 height 15
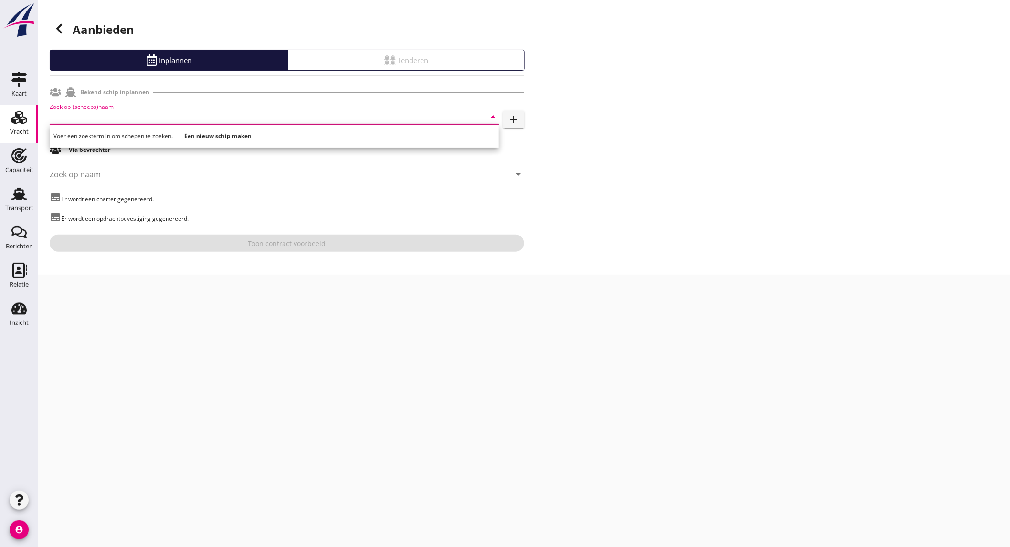
click at [161, 115] on input "Zoek op (scheeps)naam" at bounding box center [261, 116] width 423 height 15
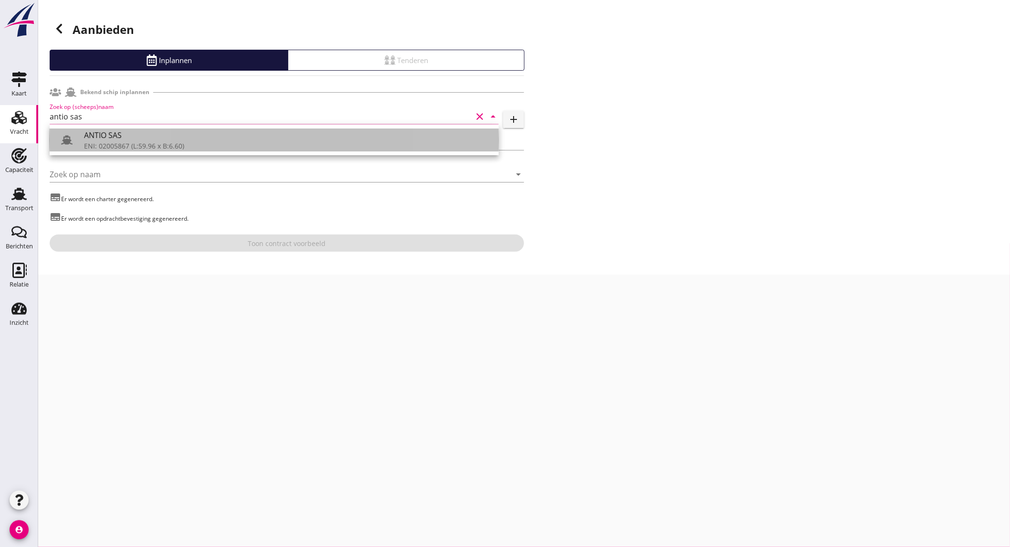
click at [155, 138] on div "ANTIO SAS" at bounding box center [287, 134] width 407 height 11
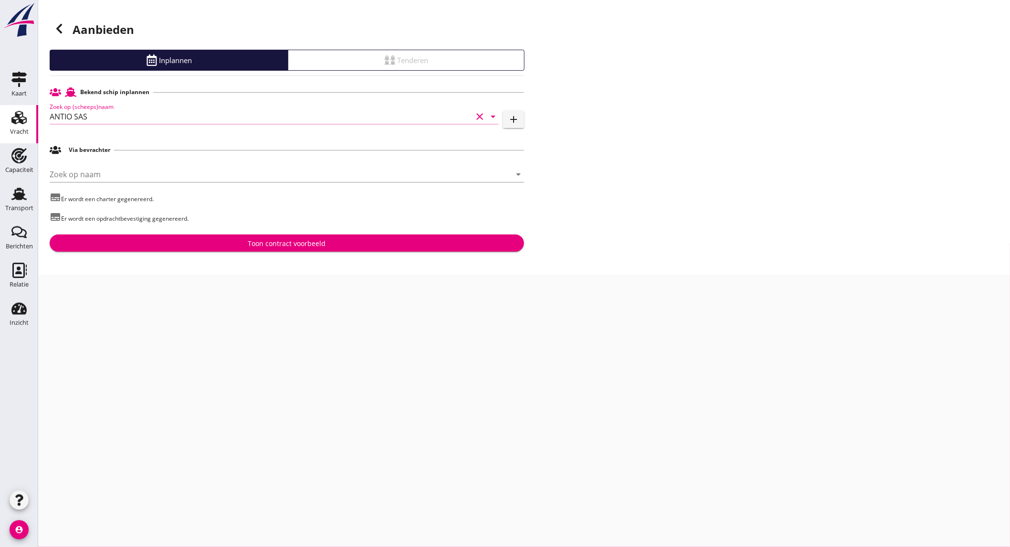
type input "ANTIO SAS"
click at [236, 248] on div "Toon contract voorbeeld" at bounding box center [286, 243] width 459 height 10
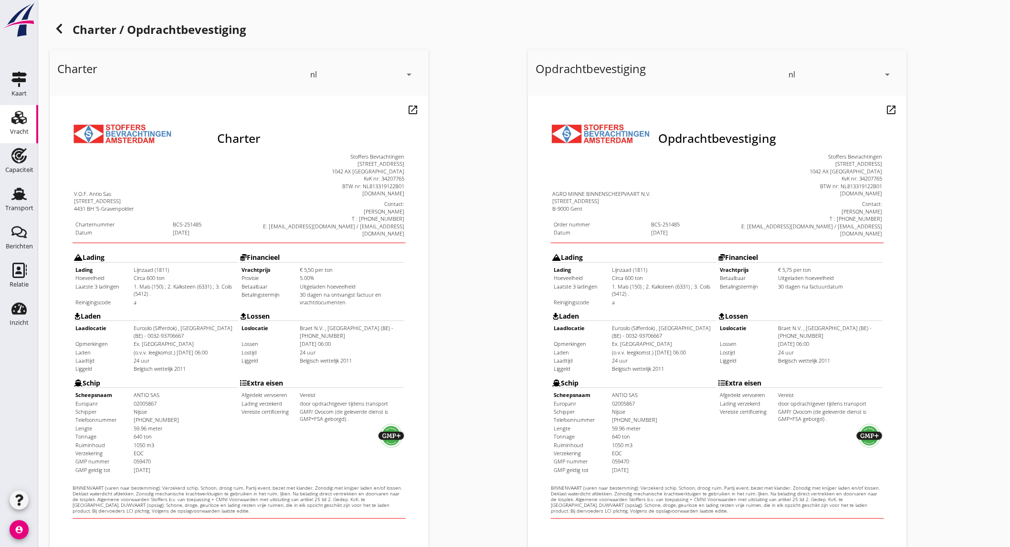
scroll to position [159, 0]
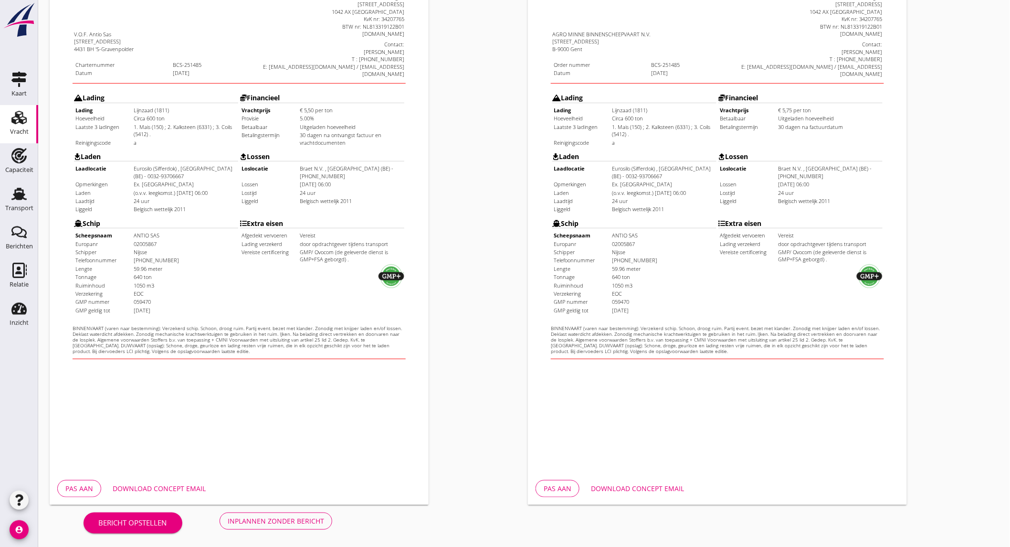
click at [180, 481] on button "Download concept email" at bounding box center [159, 488] width 108 height 17
click at [248, 517] on div "Inplannen zonder bericht" at bounding box center [276, 521] width 96 height 10
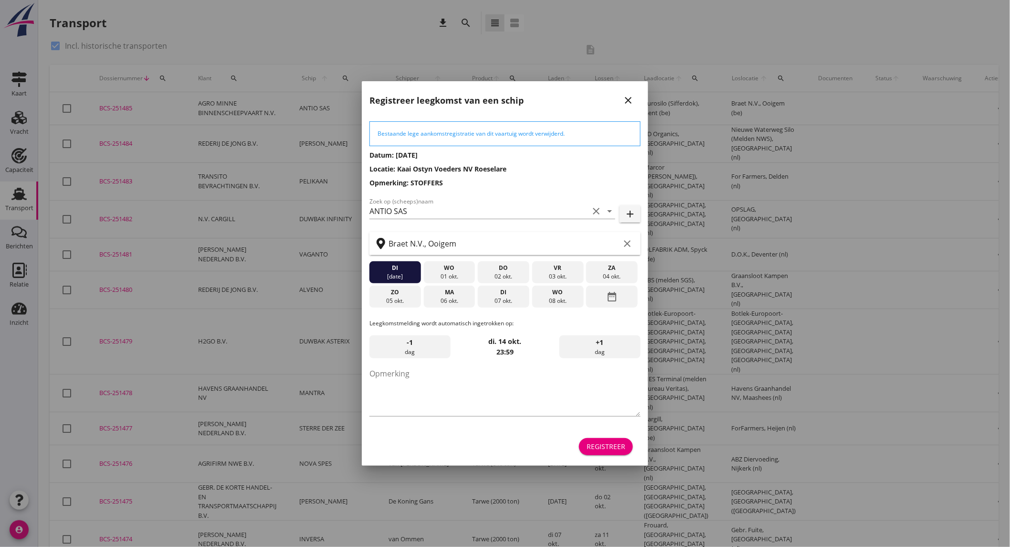
click at [620, 440] on button "Registreer" at bounding box center [606, 446] width 54 height 17
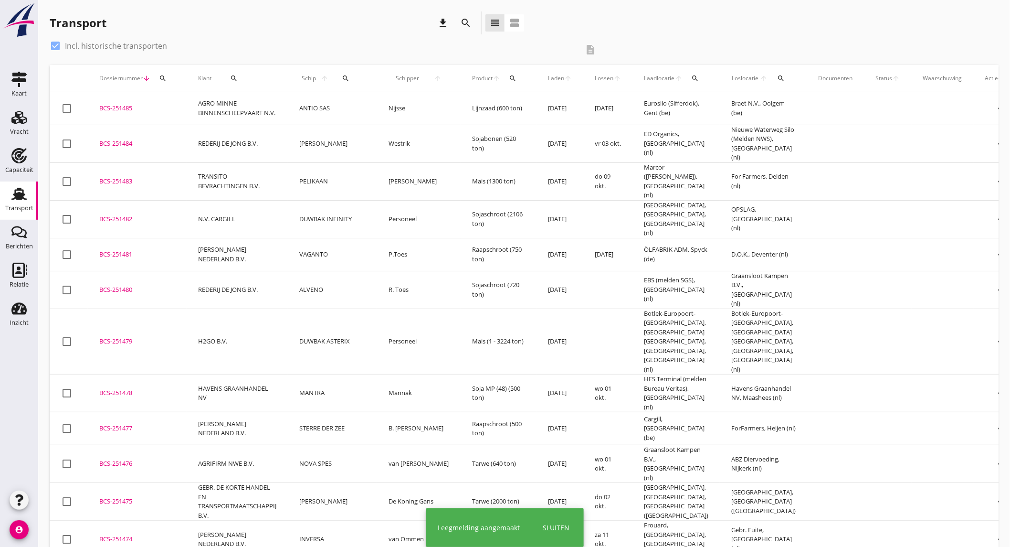
click at [465, 24] on icon "search" at bounding box center [465, 22] width 11 height 11
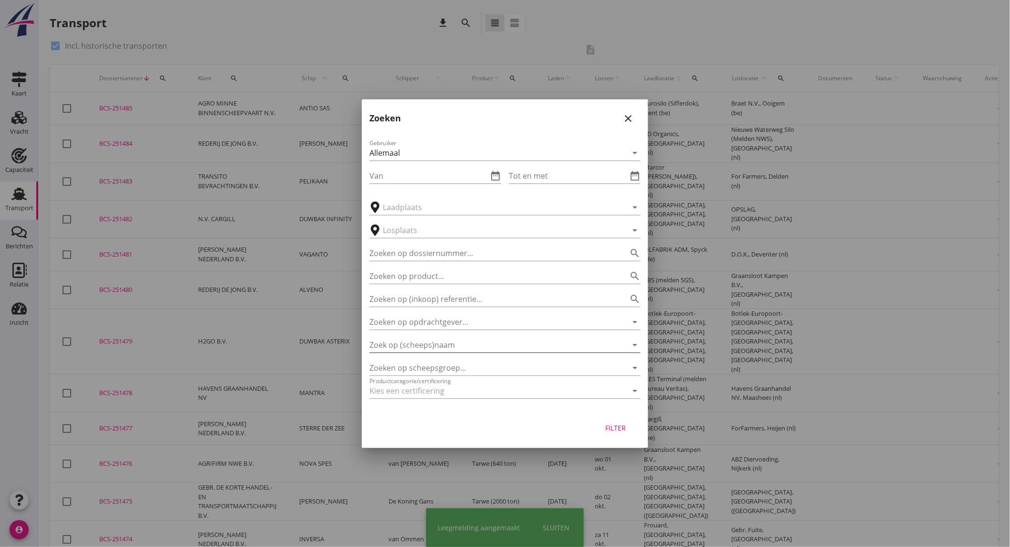
click at [418, 341] on input "Zoek op (scheeps)naam" at bounding box center [492, 344] width 244 height 15
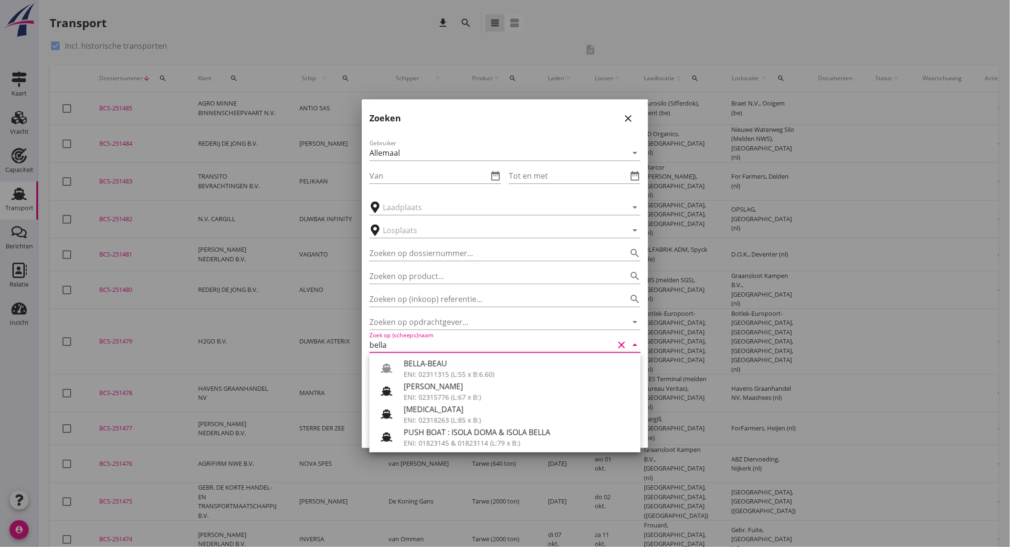
click at [439, 371] on div "ENI: 02311315 (L:55 x B:6.60)" at bounding box center [518, 374] width 229 height 10
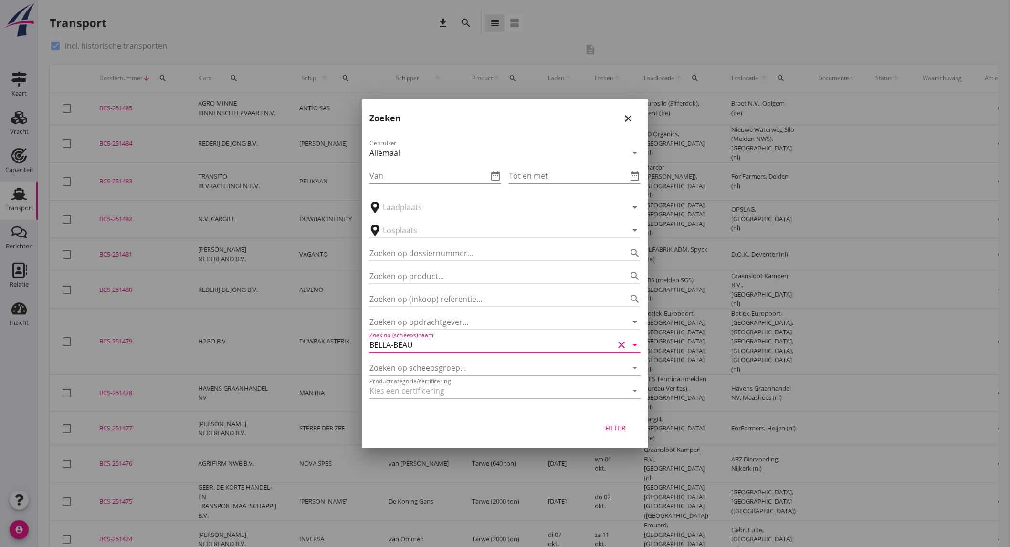
click at [624, 430] on div "Filter" at bounding box center [616, 428] width 27 height 10
type input "BELLA-BEAU"
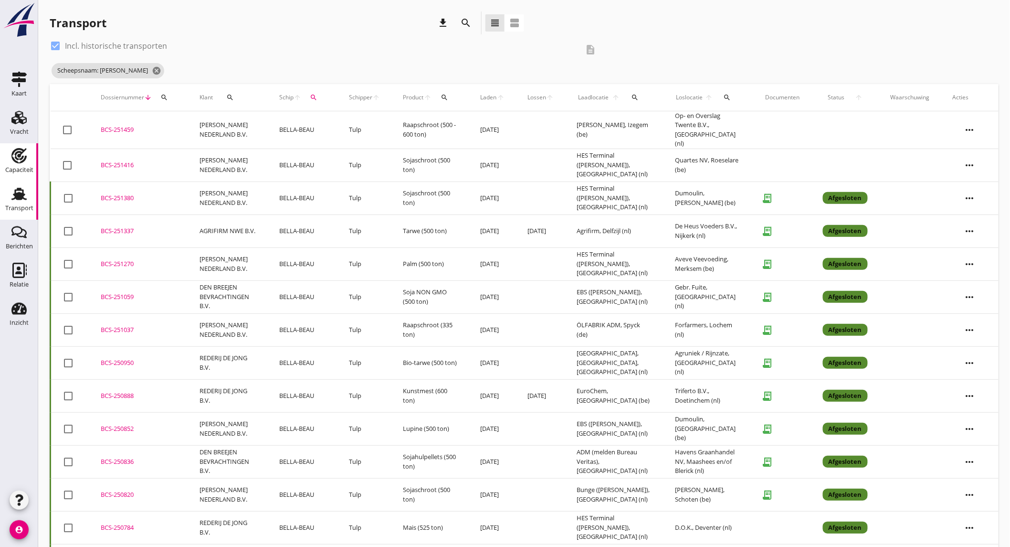
click at [24, 156] on icon "Capaciteit" at bounding box center [18, 155] width 15 height 15
